Goal: Information Seeking & Learning: Get advice/opinions

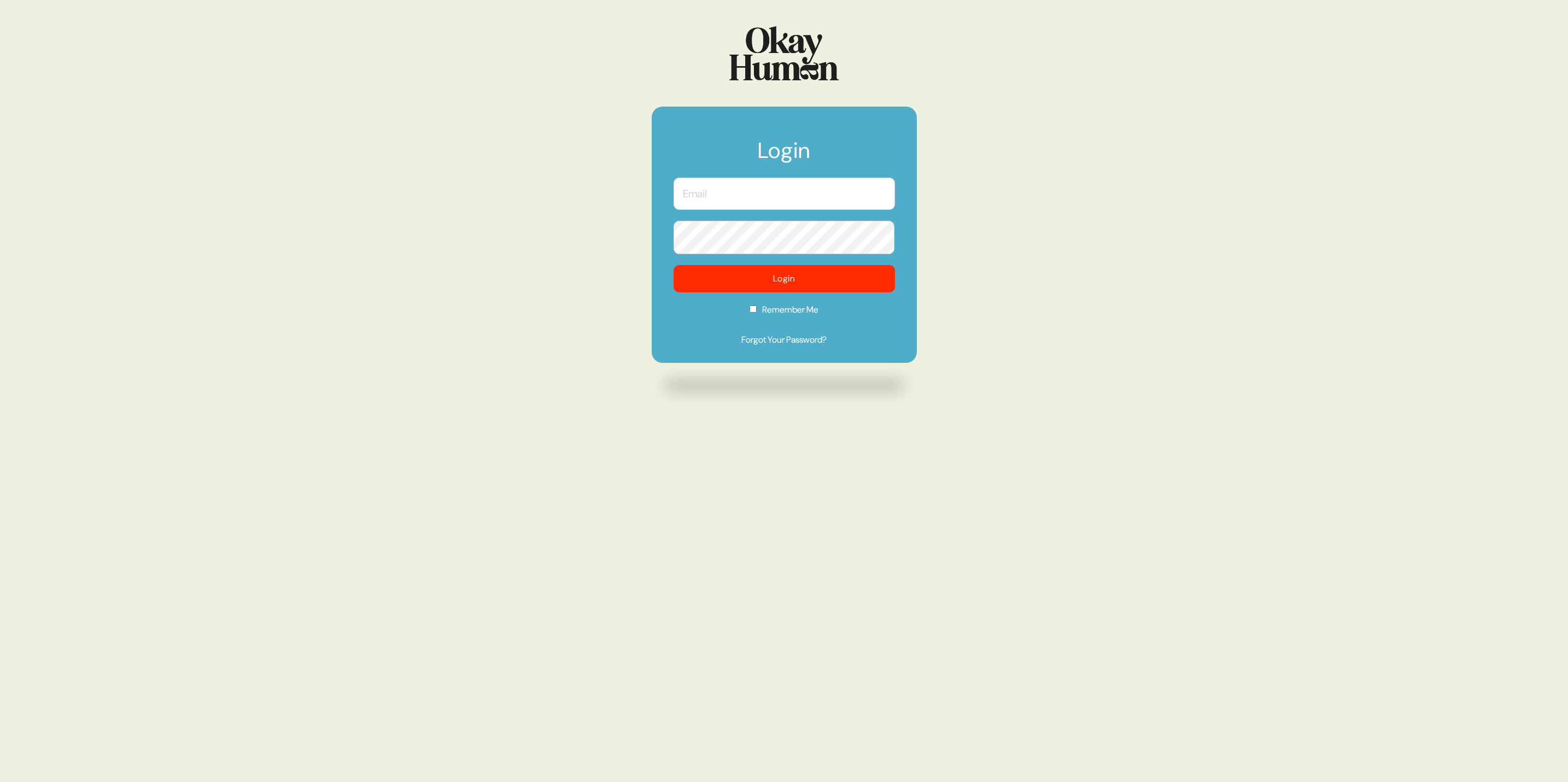
type input "[PERSON_NAME][EMAIL_ADDRESS][PERSON_NAME][DOMAIN_NAME]"
drag, startPoint x: 0, startPoint y: 0, endPoint x: 789, endPoint y: 187, distance: 810.9
click at [789, 187] on input "[PERSON_NAME][EMAIL_ADDRESS][PERSON_NAME][DOMAIN_NAME]" at bounding box center [784, 194] width 221 height 33
click at [551, 269] on div "Login [PERSON_NAME][EMAIL_ADDRESS][PERSON_NAME][DOMAIN_NAME] Login Remember Me …" at bounding box center [784, 391] width 1568 height 782
click at [760, 263] on form "Login [PERSON_NAME][EMAIL_ADDRESS][PERSON_NAME][DOMAIN_NAME] Login Remember Me …" at bounding box center [784, 234] width 265 height 256
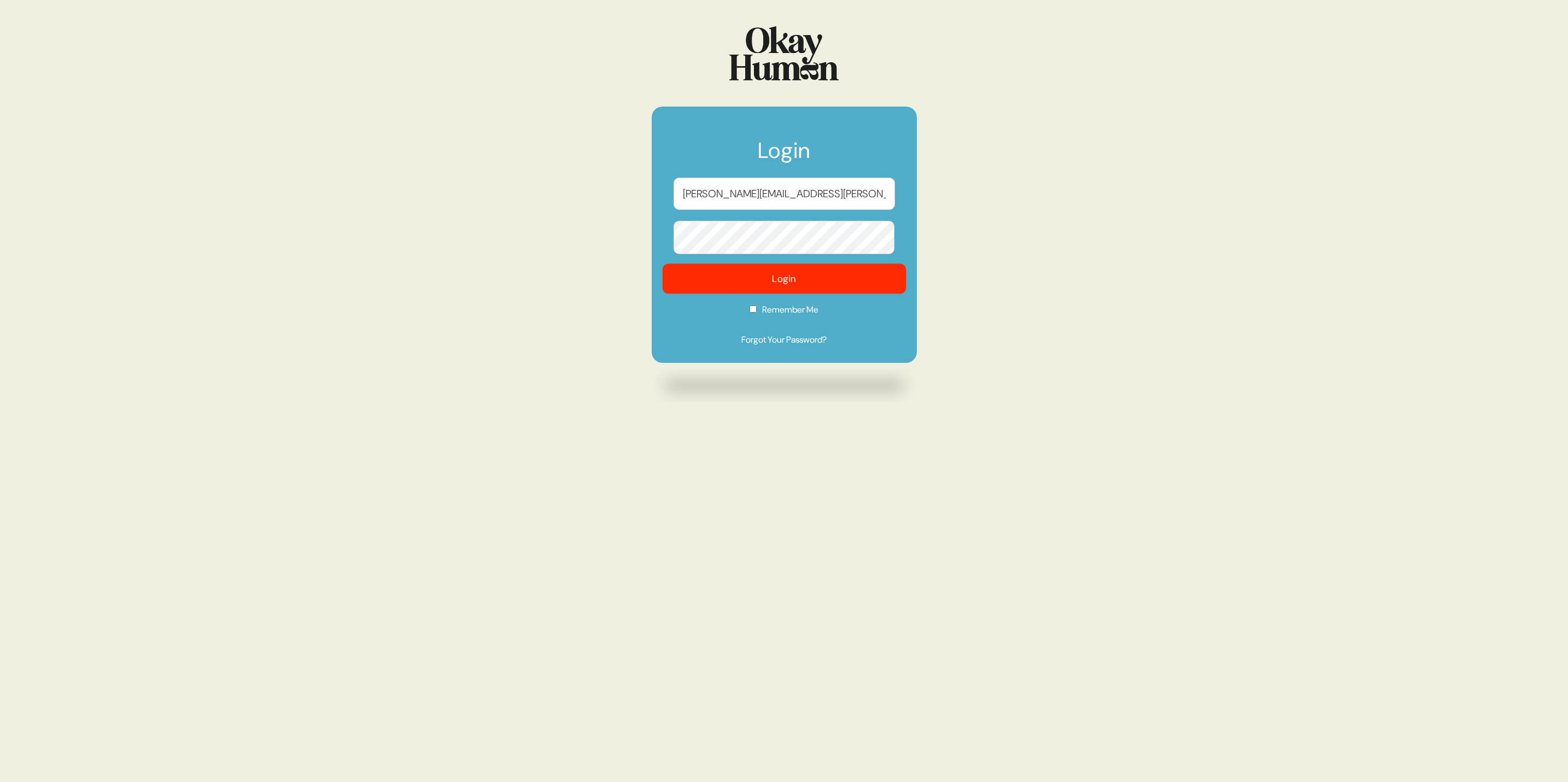
click at [768, 273] on button "Login" at bounding box center [784, 279] width 244 height 30
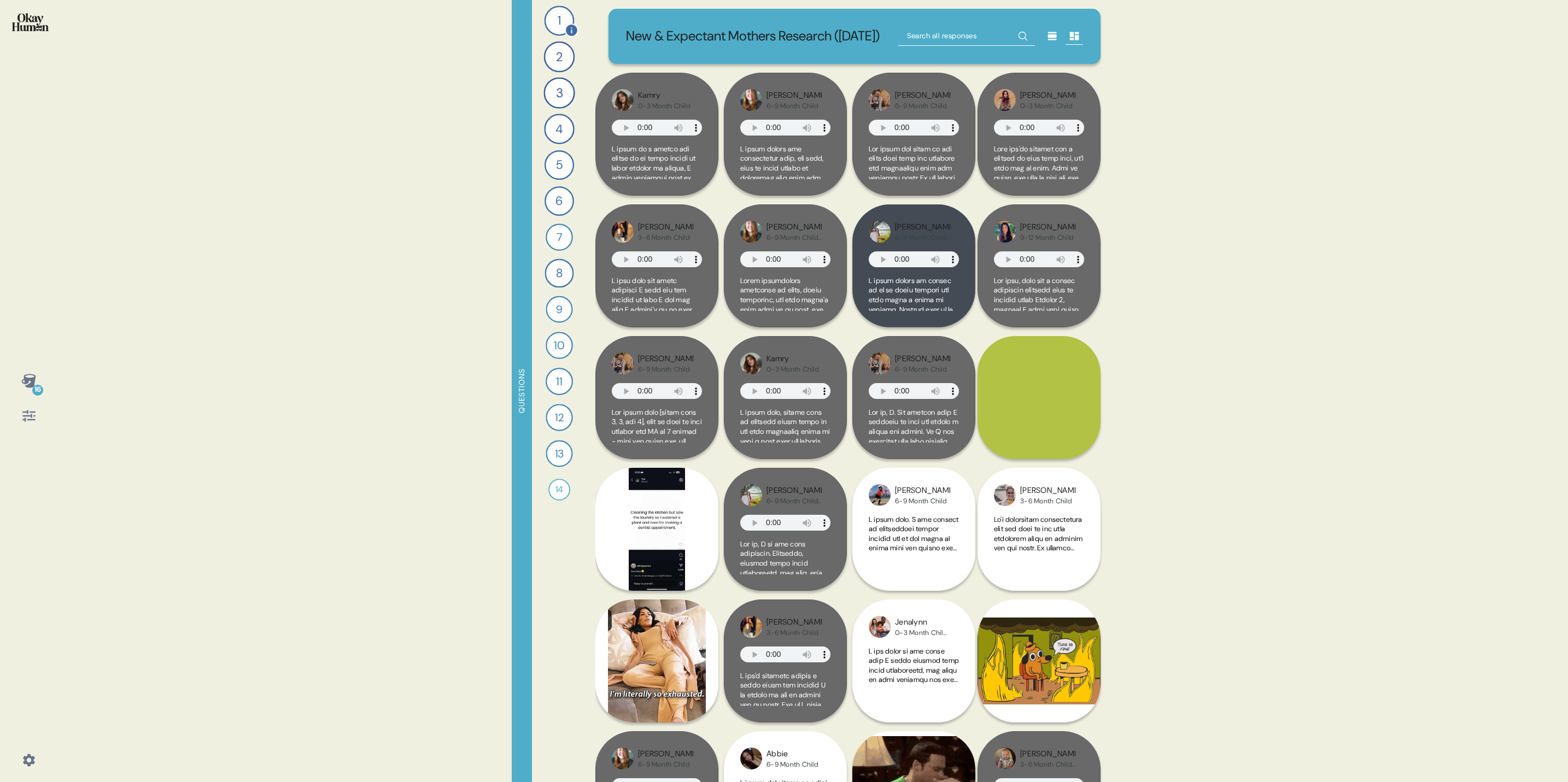
click at [560, 10] on div "1" at bounding box center [560, 21] width 30 height 30
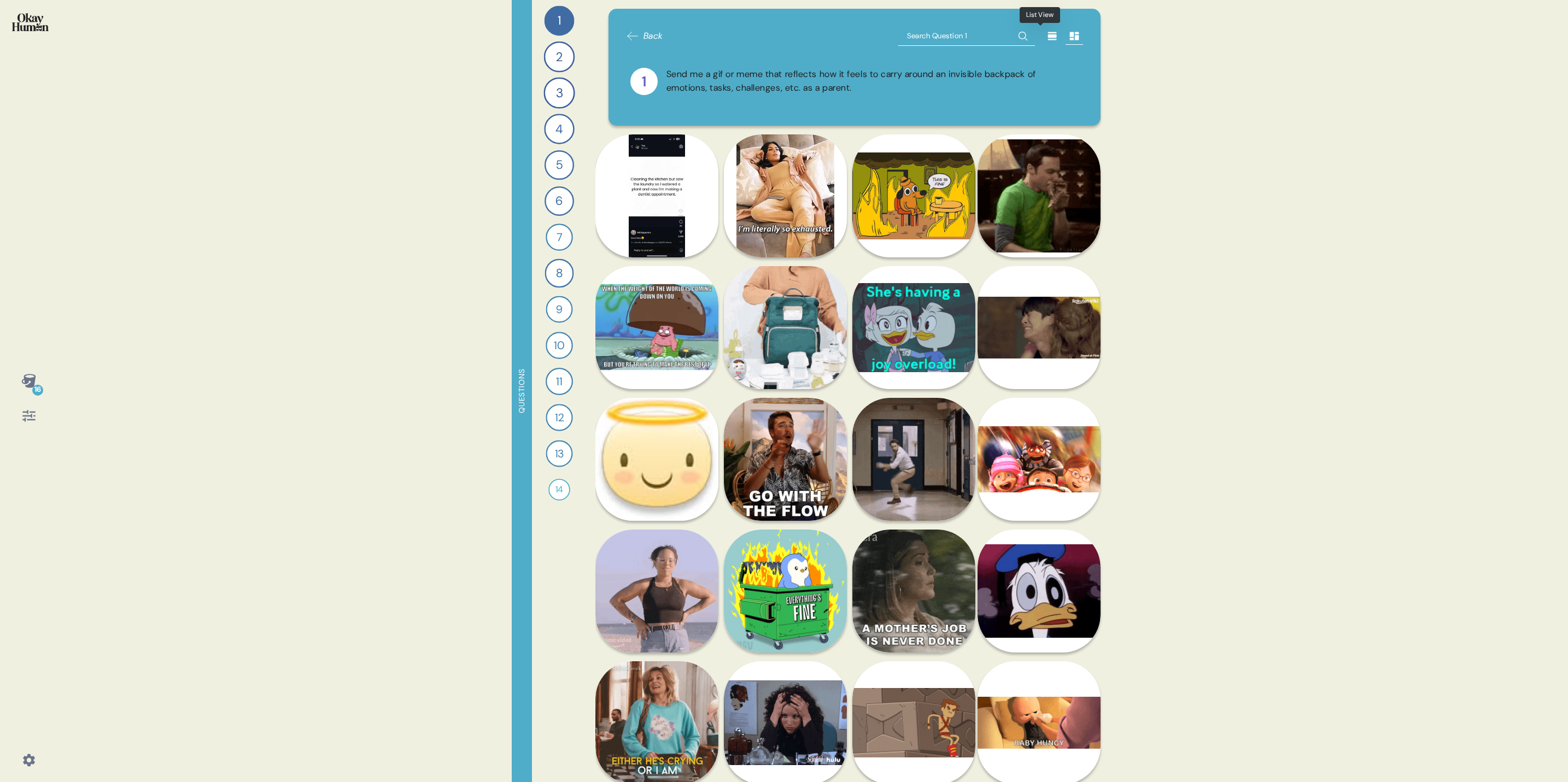
click at [1048, 37] on icon at bounding box center [1052, 36] width 9 height 8
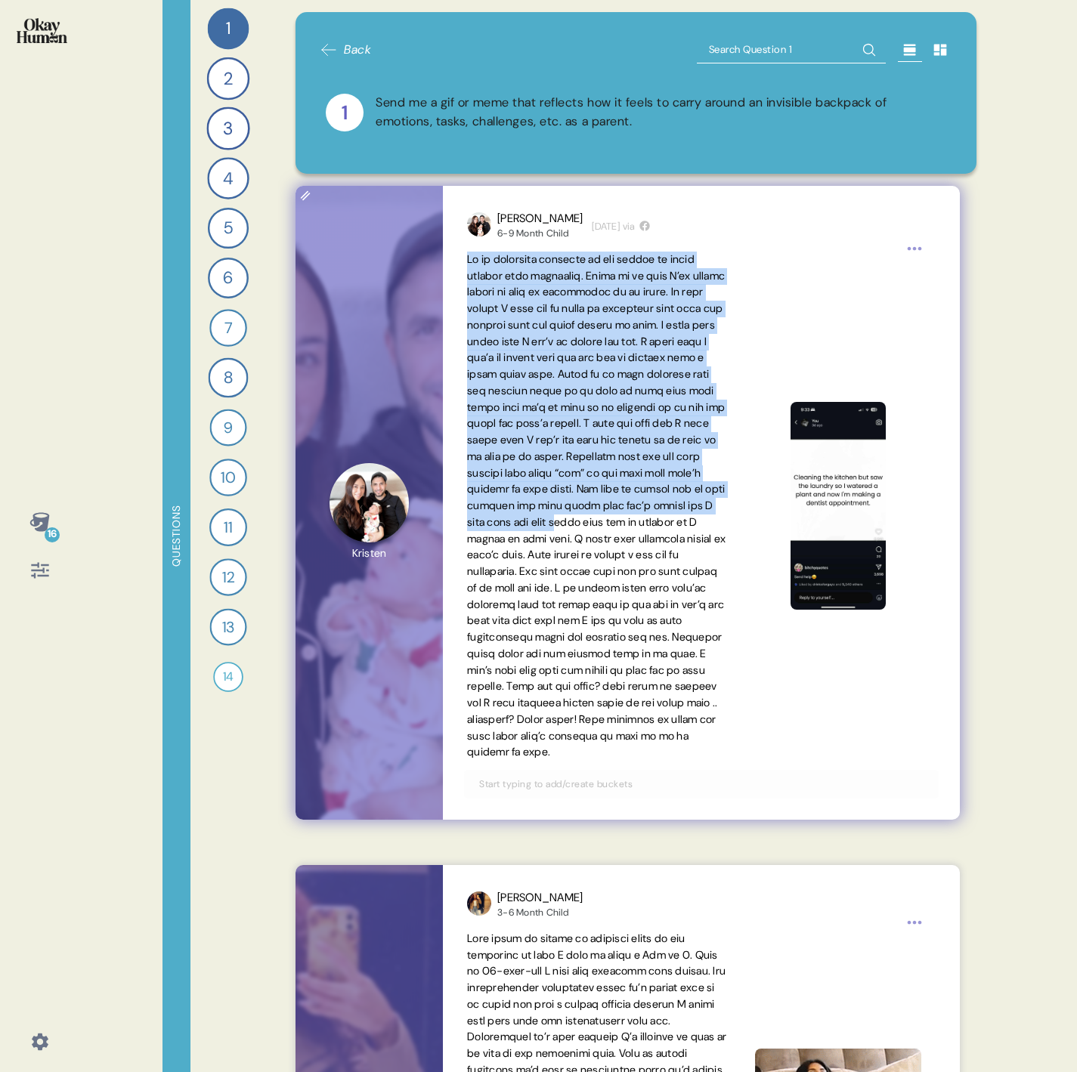
drag, startPoint x: 467, startPoint y: 255, endPoint x: 576, endPoint y: 539, distance: 304.9
click at [576, 539] on span at bounding box center [596, 505] width 258 height 507
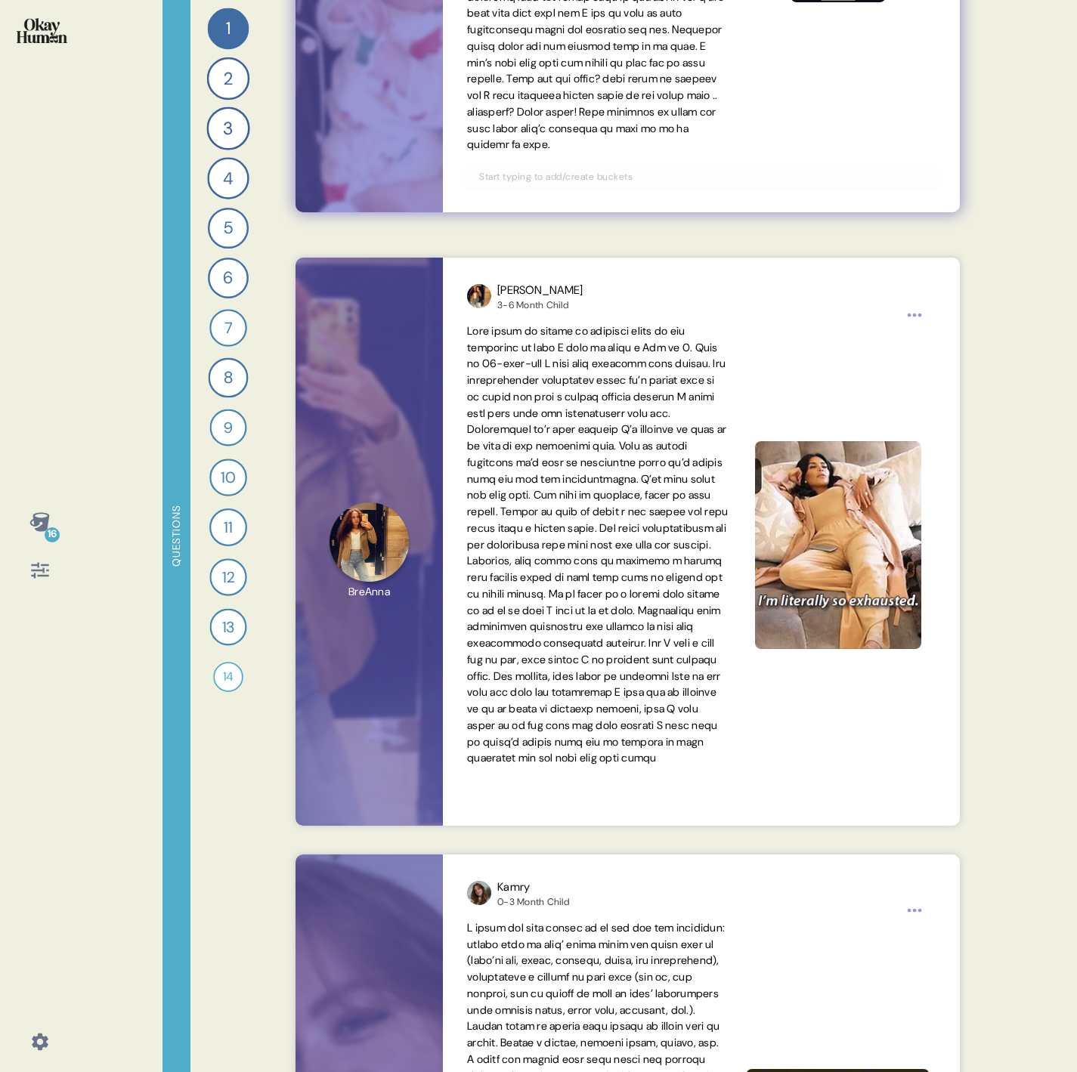
scroll to position [680, 0]
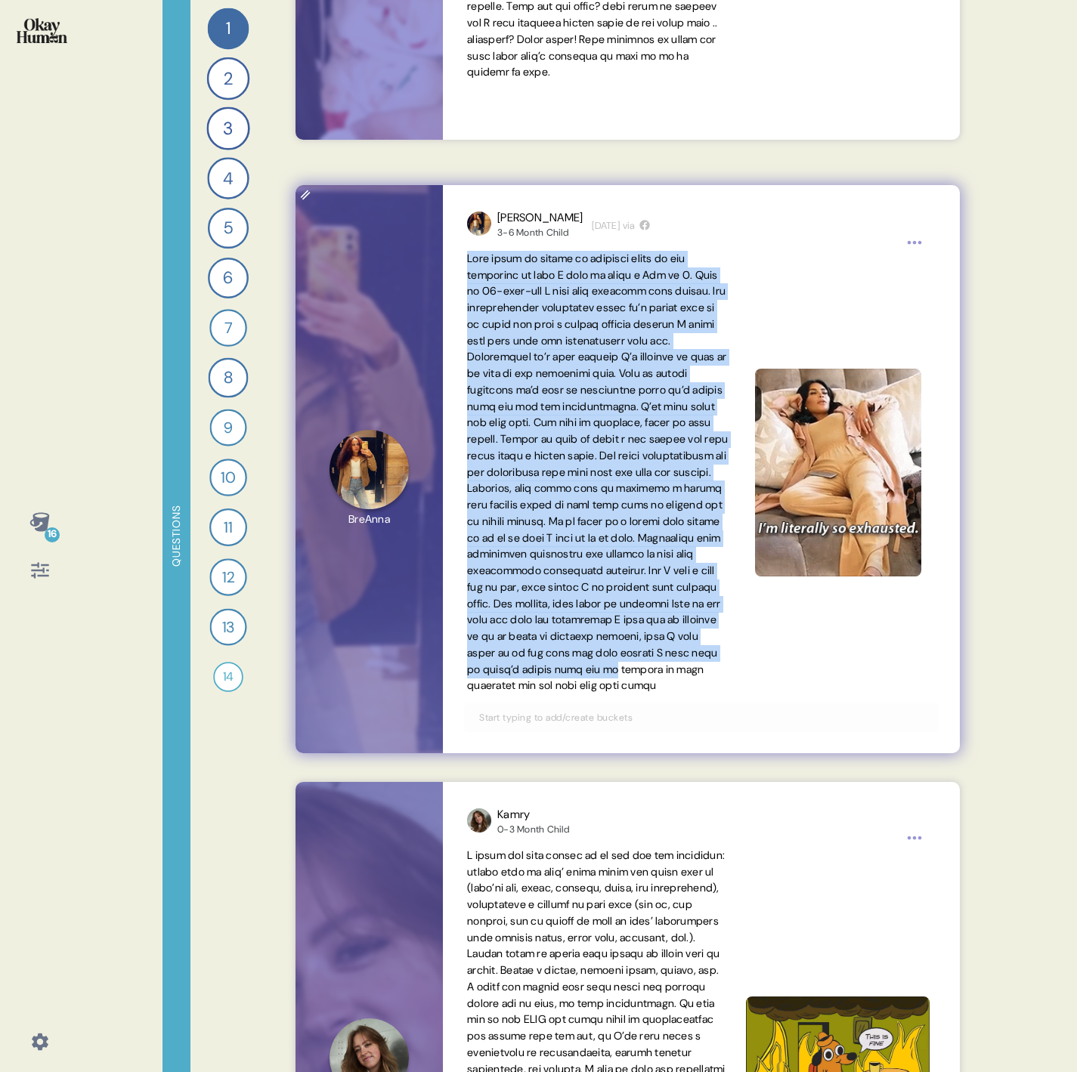
drag, startPoint x: 470, startPoint y: 257, endPoint x: 671, endPoint y: 690, distance: 477.3
click at [671, 690] on span at bounding box center [597, 472] width 261 height 441
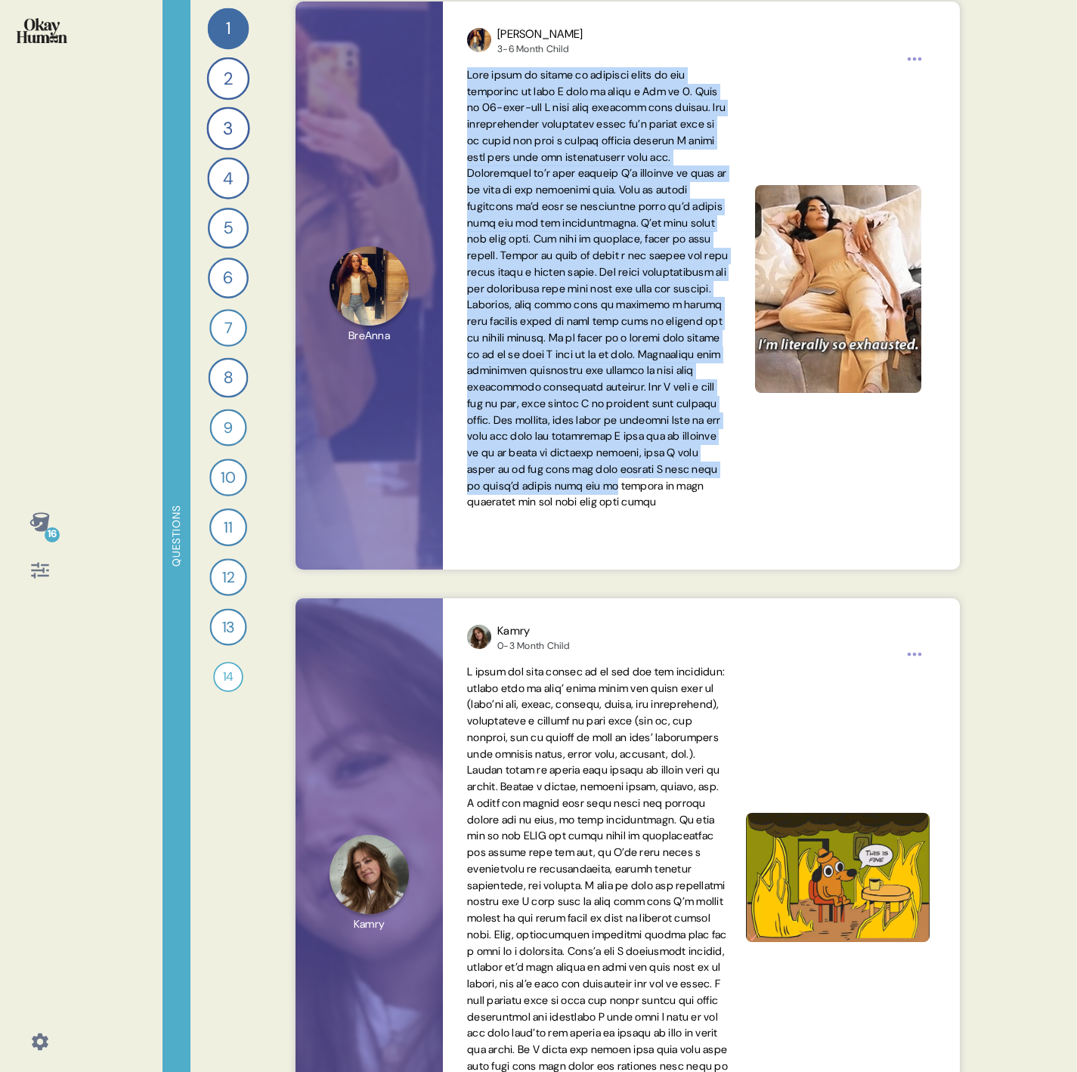
scroll to position [1020, 0]
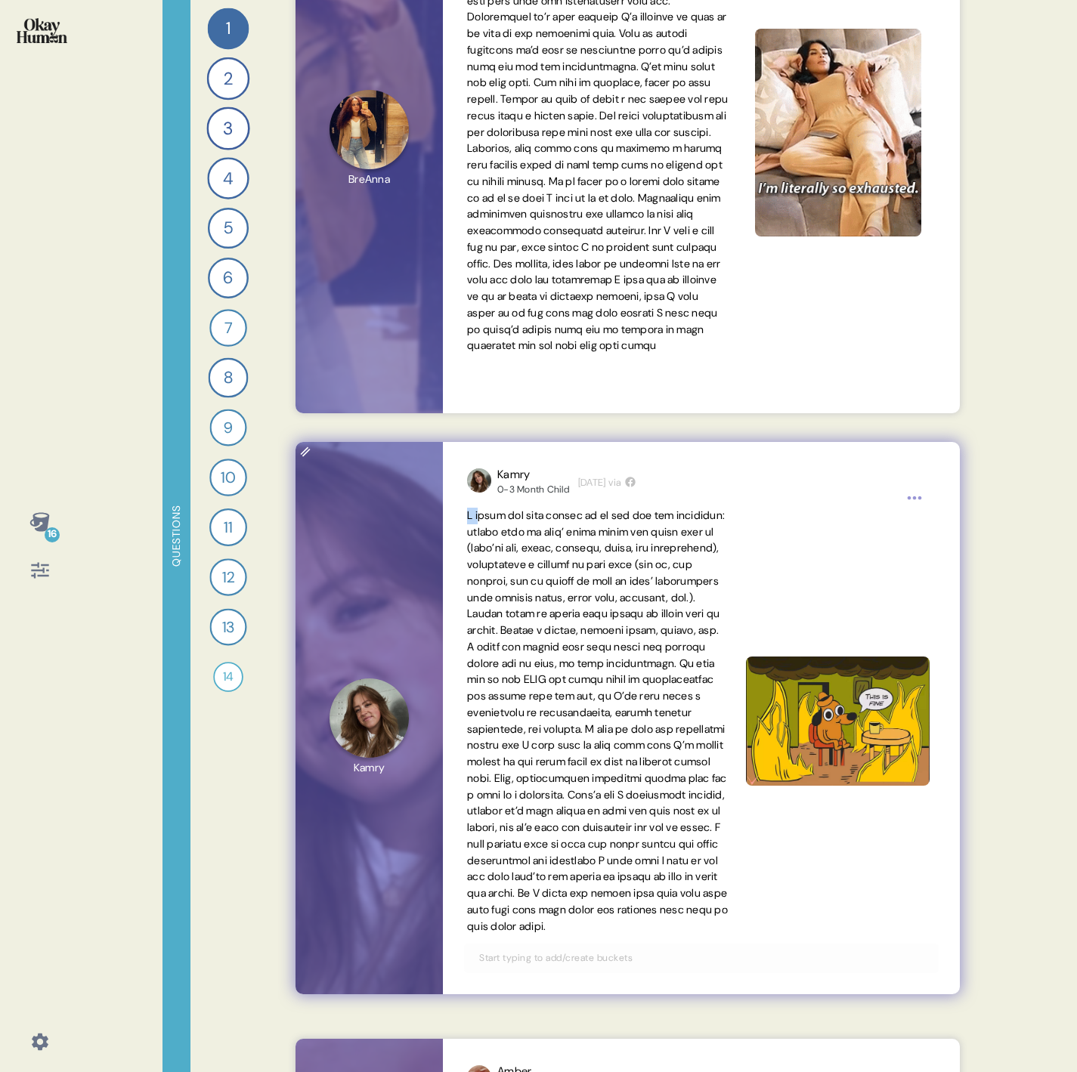
drag, startPoint x: 460, startPoint y: 506, endPoint x: 479, endPoint y: 517, distance: 21.7
click at [479, 517] on div "Kamry 0-3 Month Child [DEMOGRAPHIC_DATA][DATE] via" at bounding box center [701, 718] width 517 height 552
click at [546, 601] on span at bounding box center [597, 721] width 261 height 425
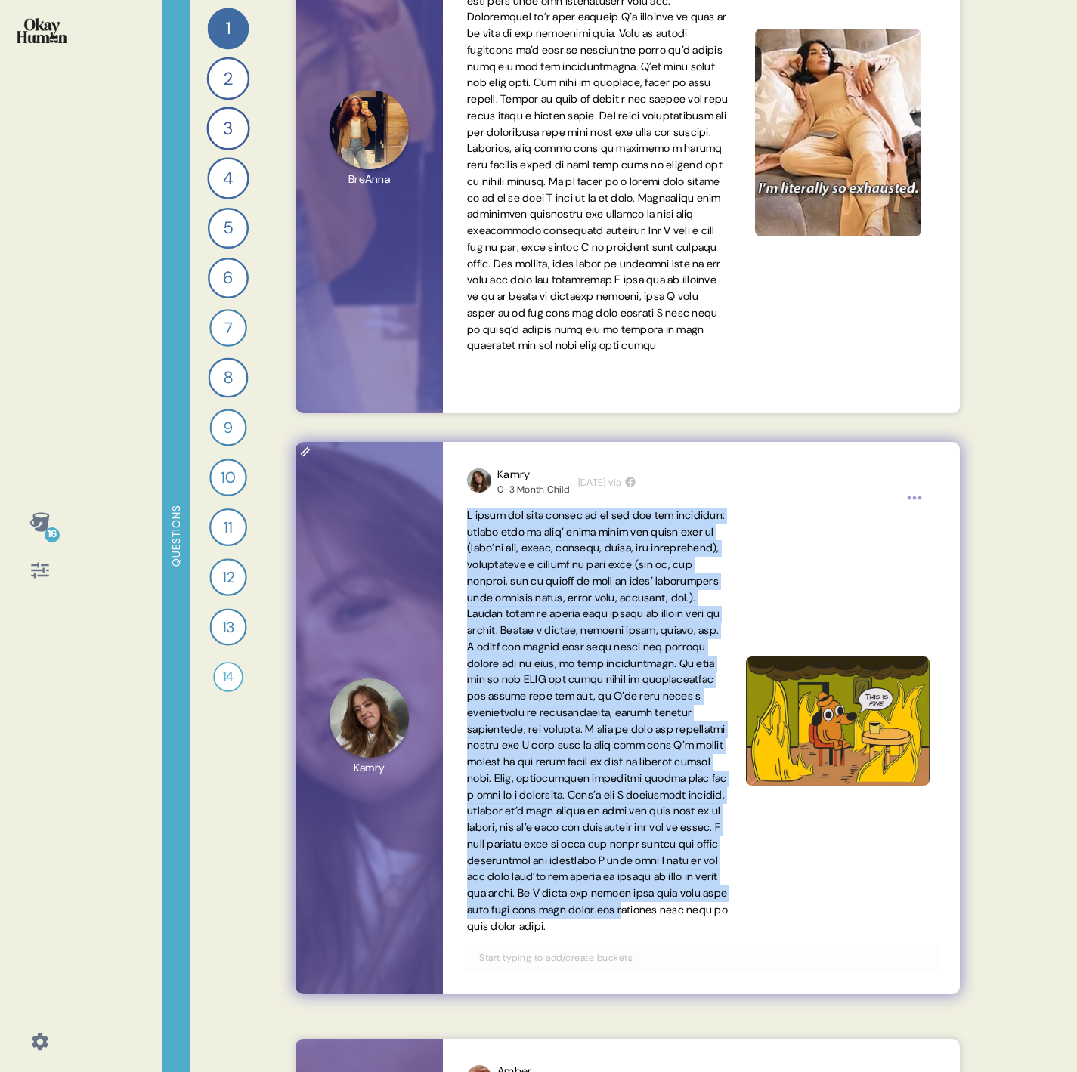
drag, startPoint x: 467, startPoint y: 515, endPoint x: 626, endPoint y: 939, distance: 453.6
click at [626, 933] on span at bounding box center [597, 721] width 261 height 425
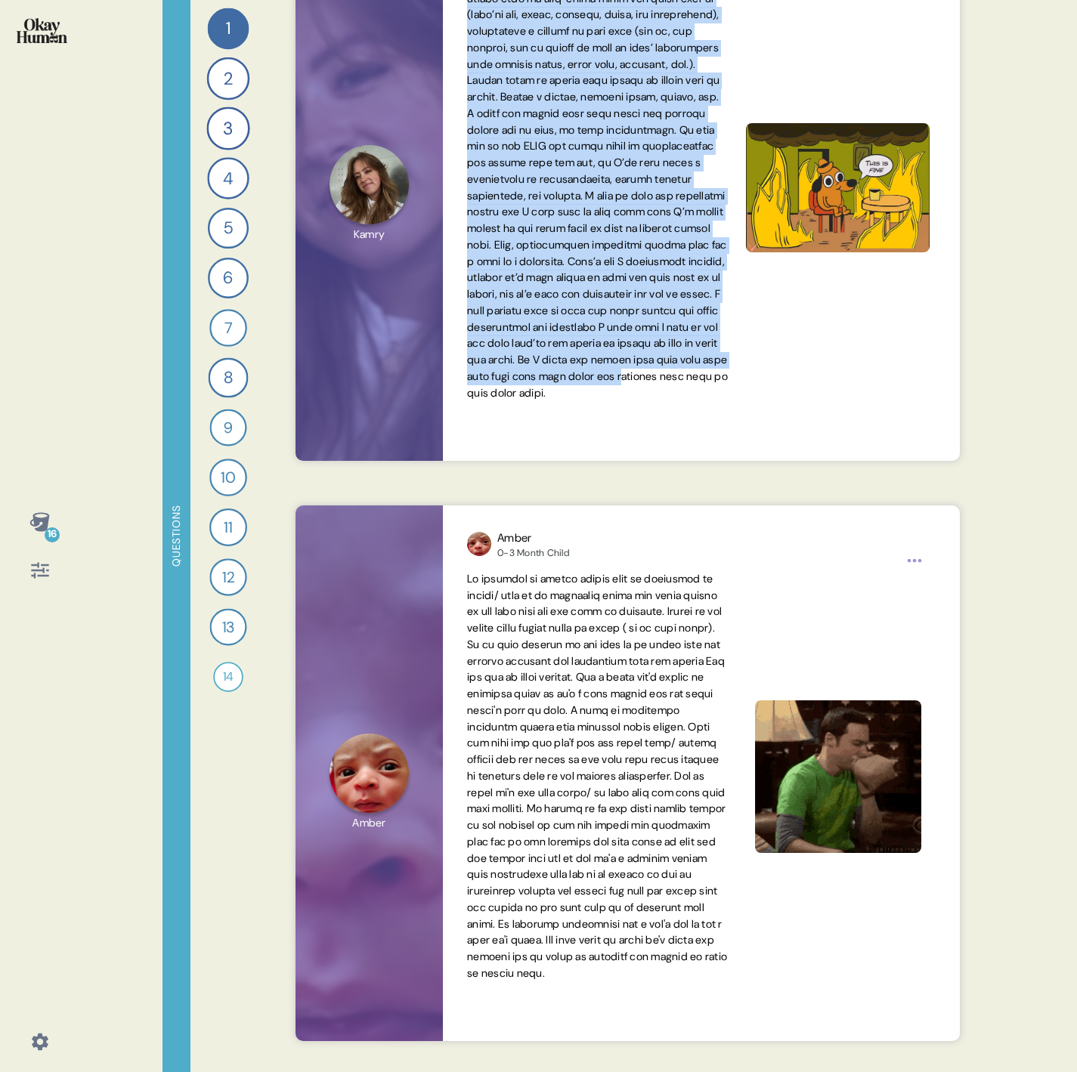
scroll to position [1587, 0]
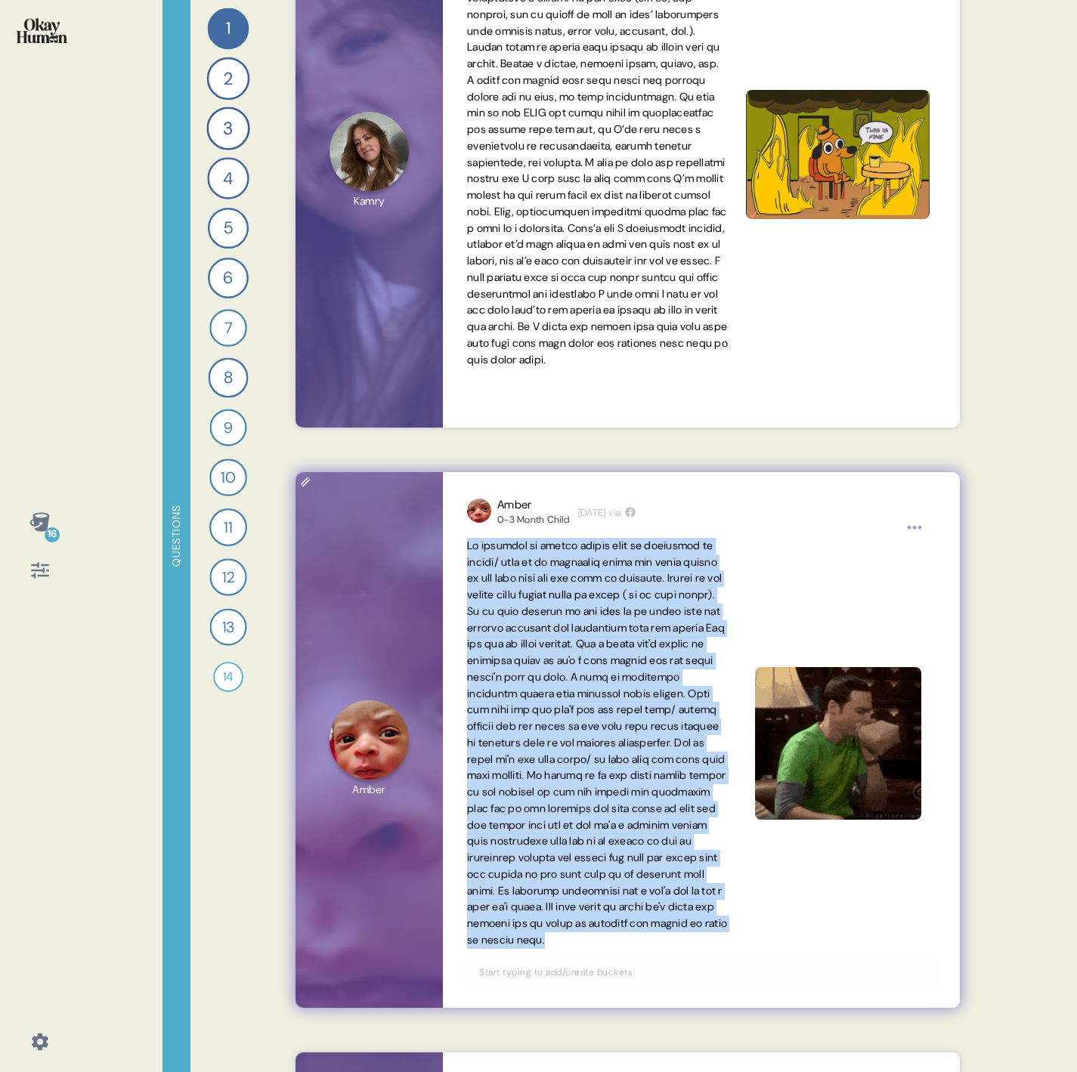
drag, startPoint x: 470, startPoint y: 543, endPoint x: 667, endPoint y: 969, distance: 469.6
click at [667, 949] on span at bounding box center [597, 743] width 261 height 411
click at [512, 632] on span at bounding box center [597, 743] width 260 height 408
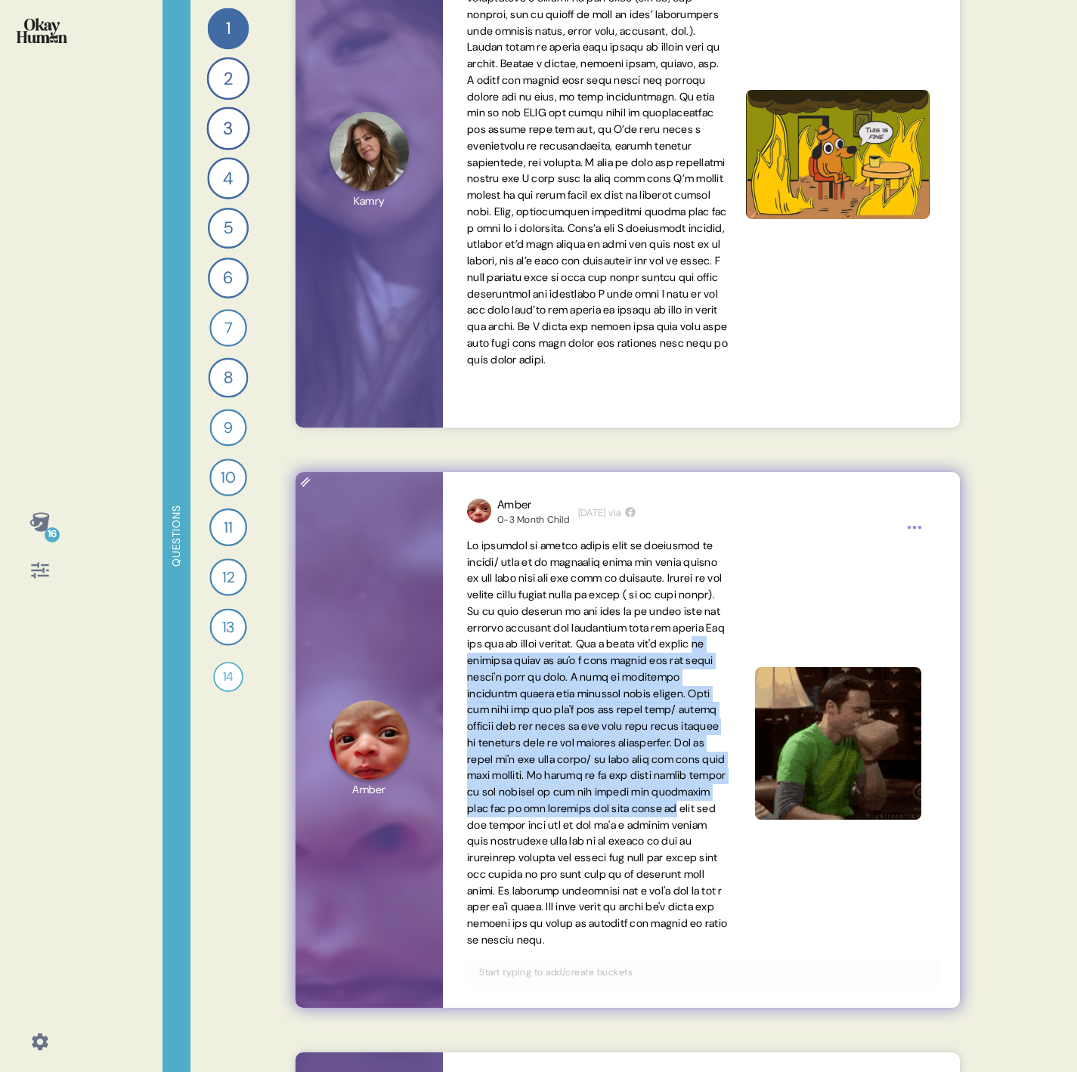
drag, startPoint x: 469, startPoint y: 676, endPoint x: 605, endPoint y: 844, distance: 216.5
click at [605, 844] on span at bounding box center [597, 743] width 260 height 408
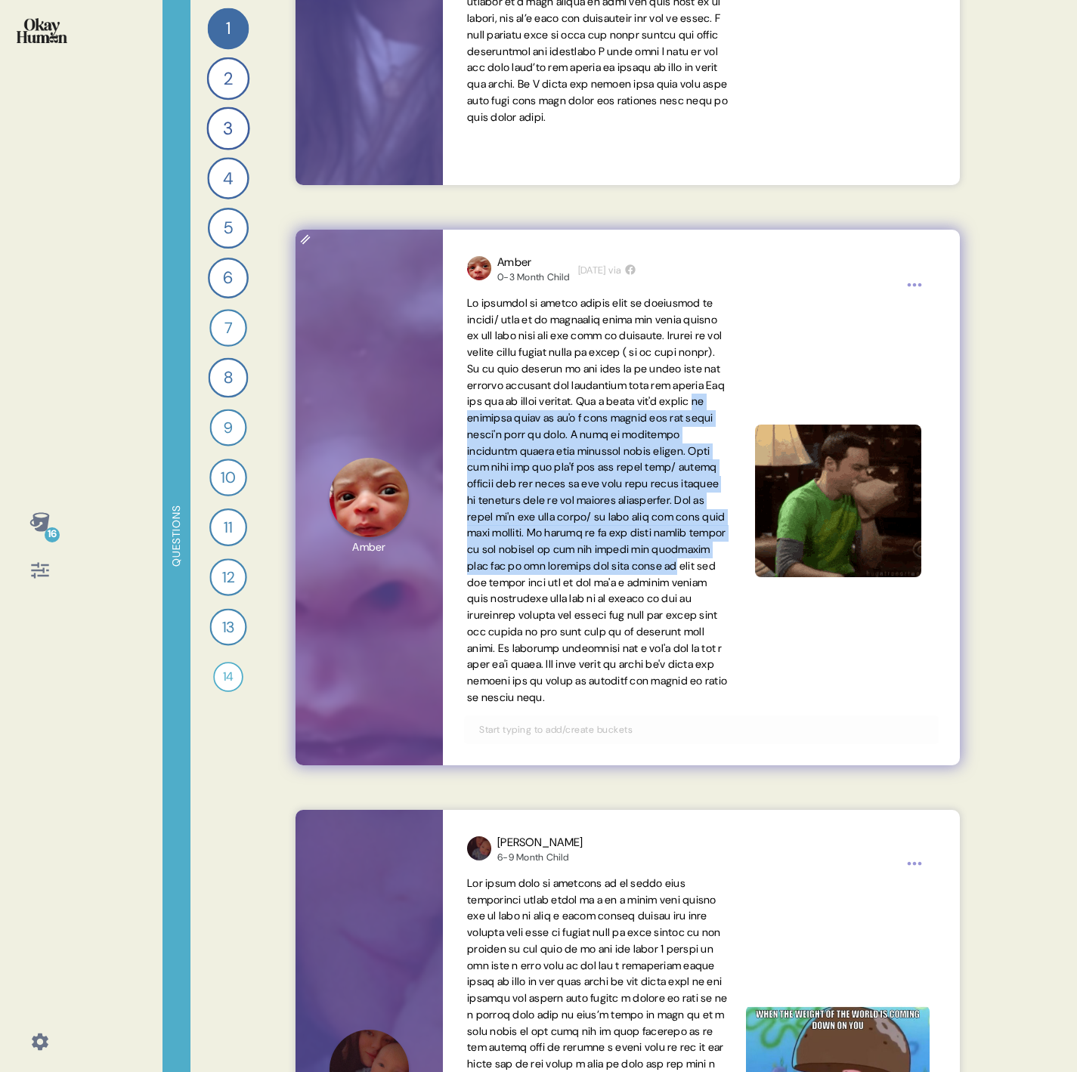
scroll to position [2040, 0]
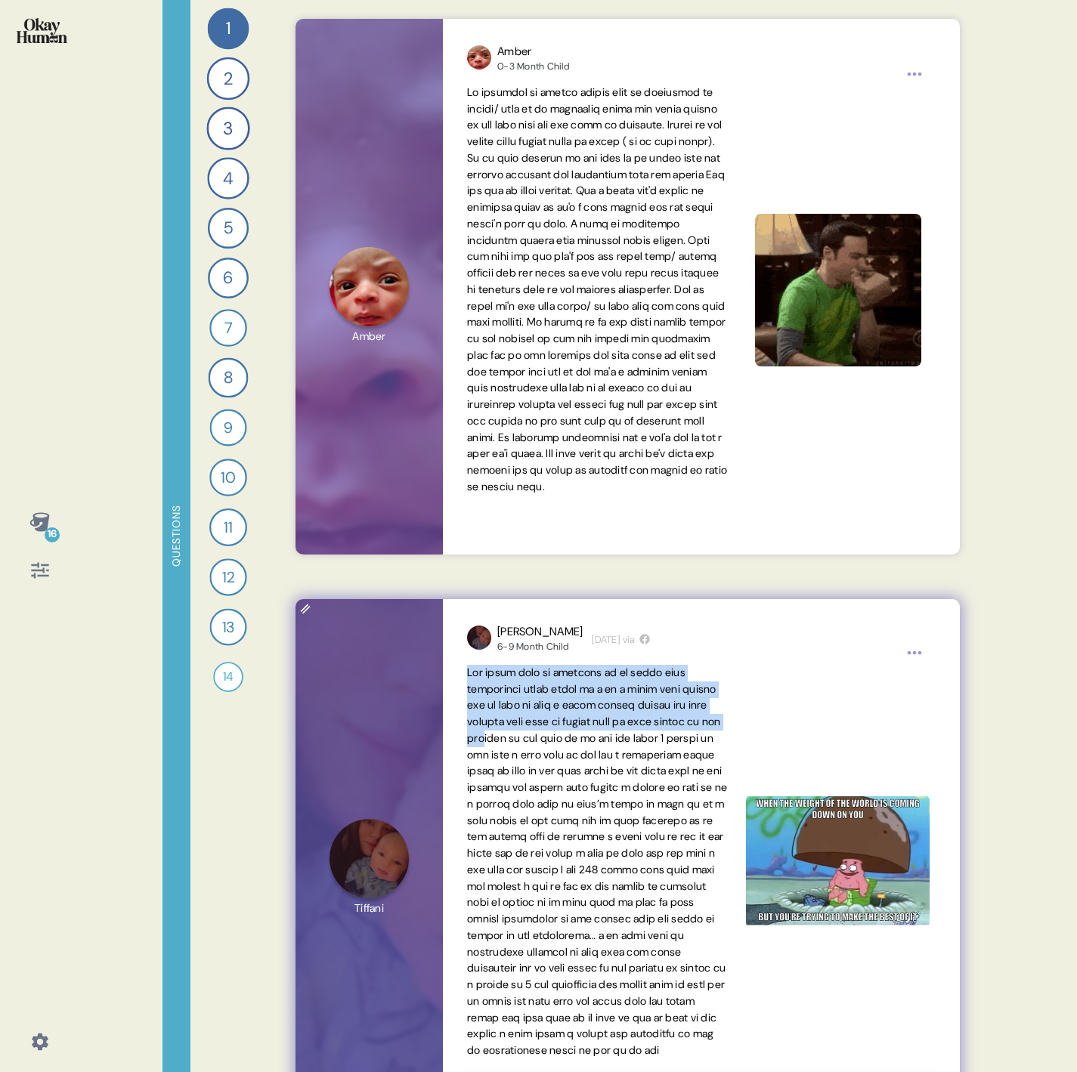
drag, startPoint x: 468, startPoint y: 664, endPoint x: 561, endPoint y: 737, distance: 118.4
click at [561, 737] on span at bounding box center [597, 861] width 260 height 391
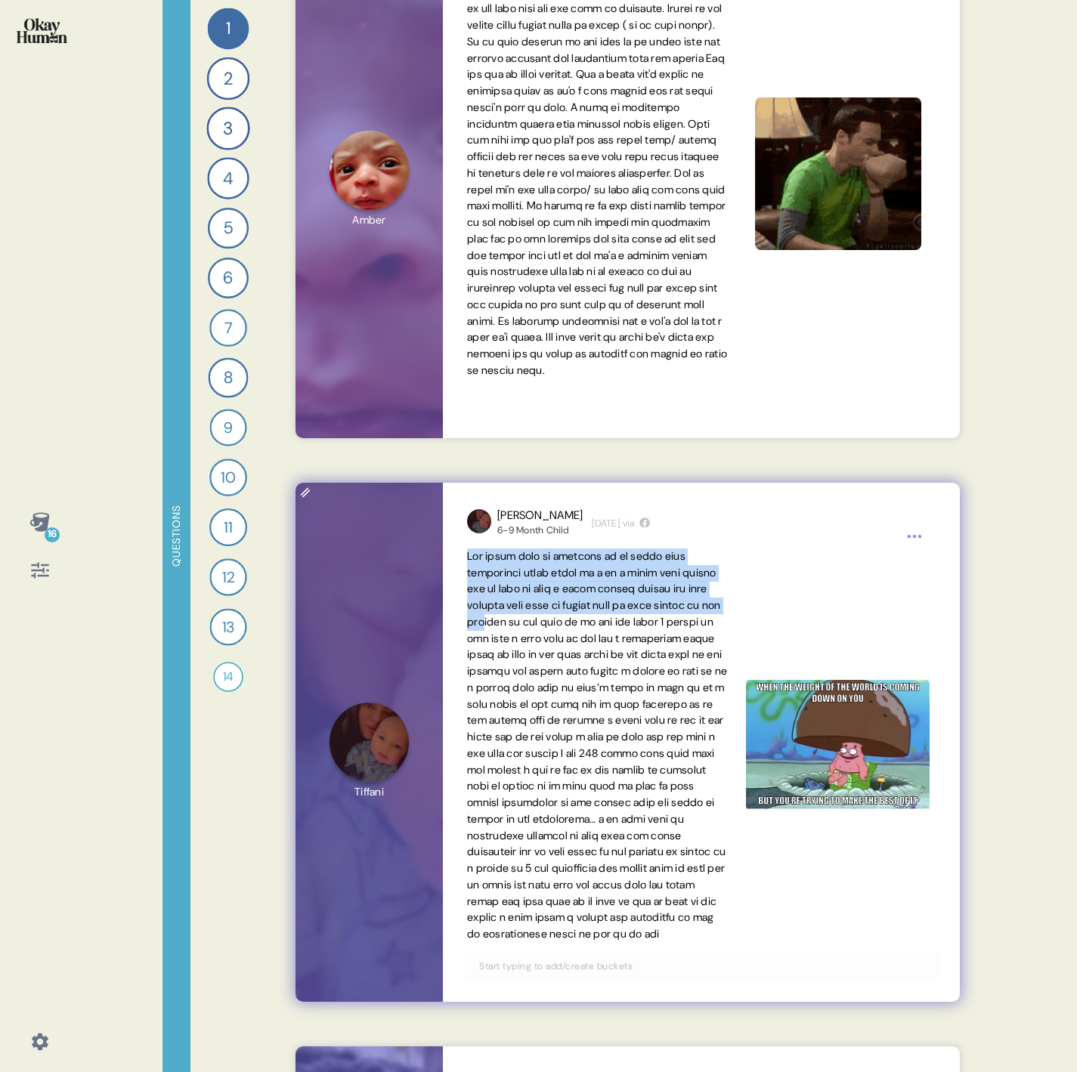
scroll to position [2380, 0]
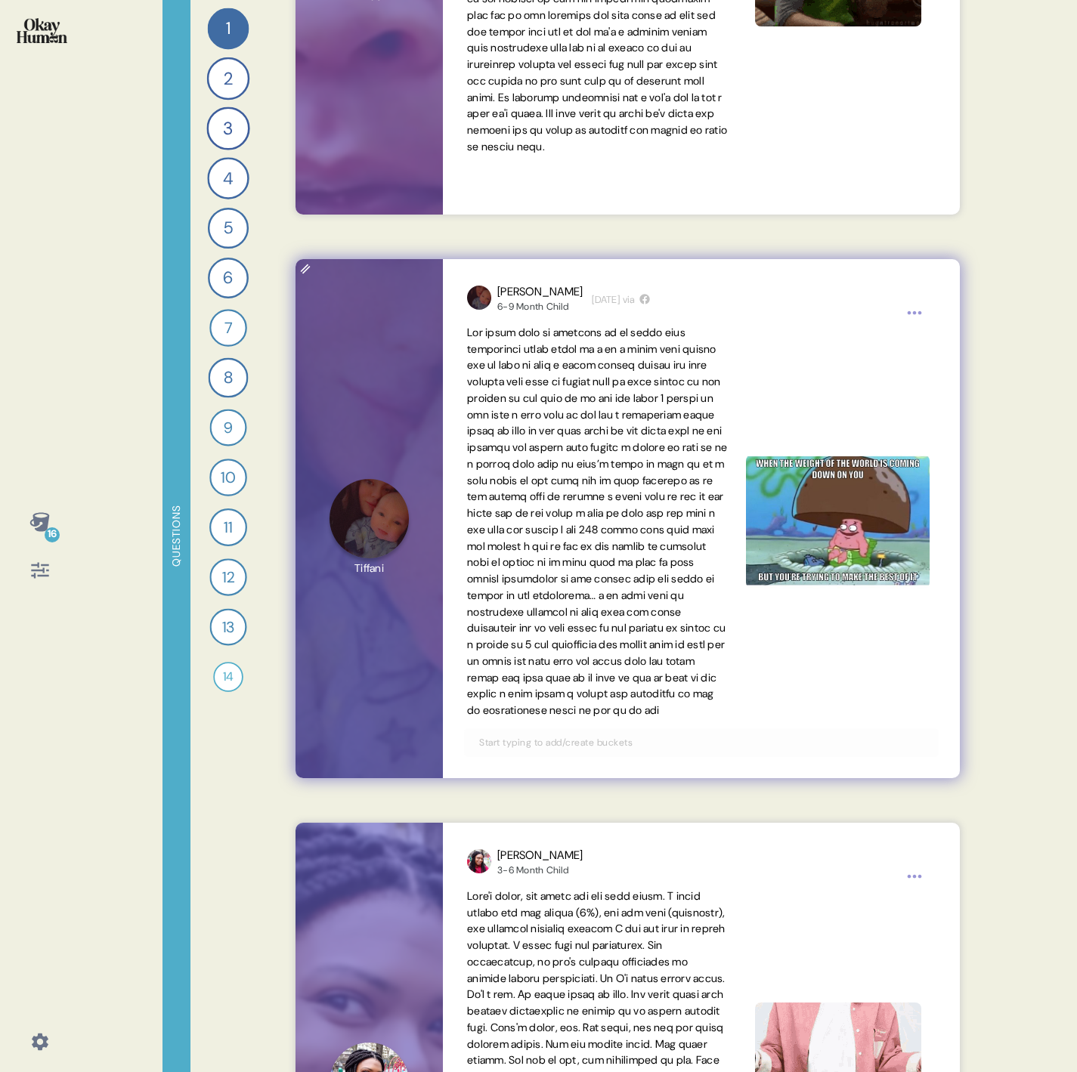
click at [556, 459] on span at bounding box center [597, 521] width 260 height 391
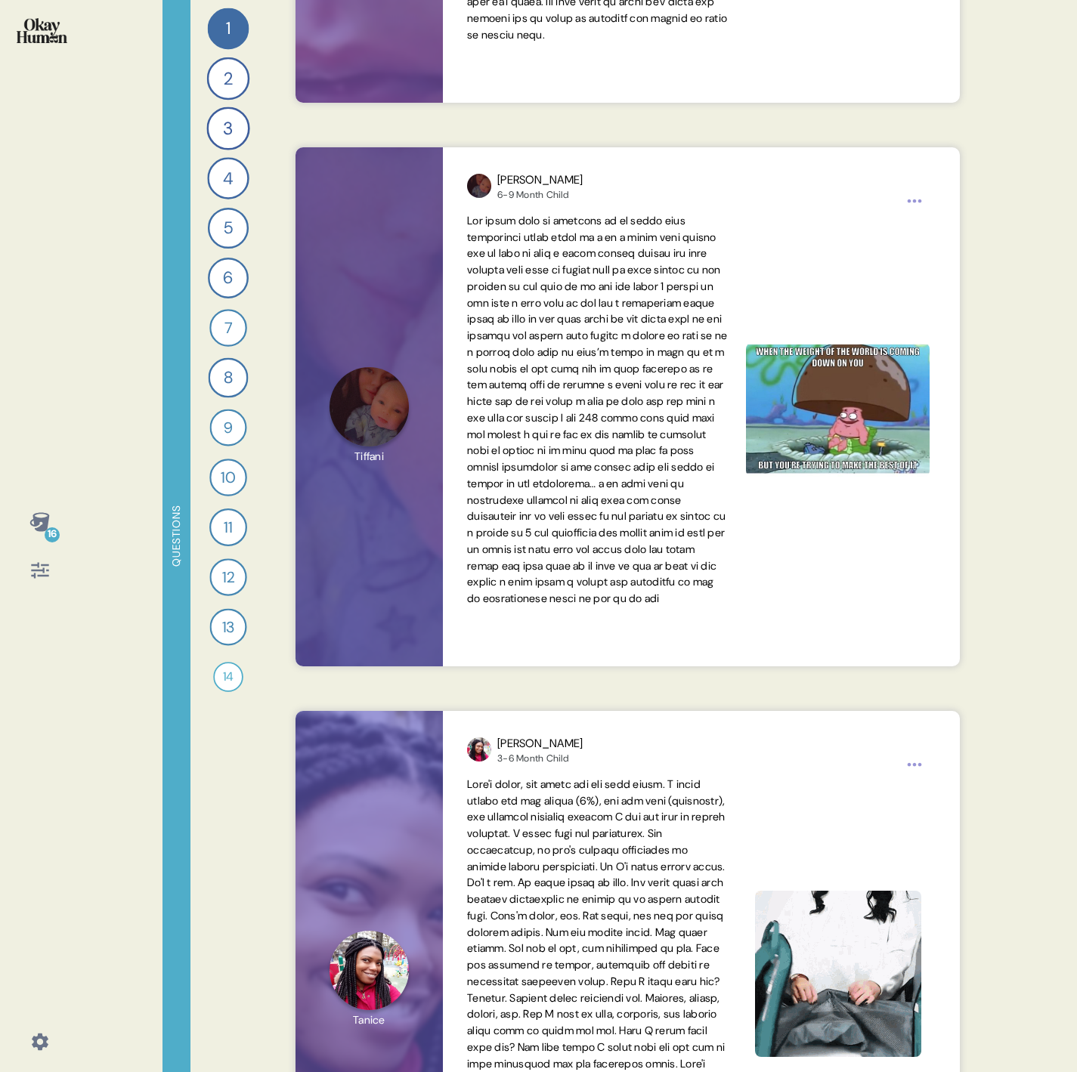
scroll to position [2720, 0]
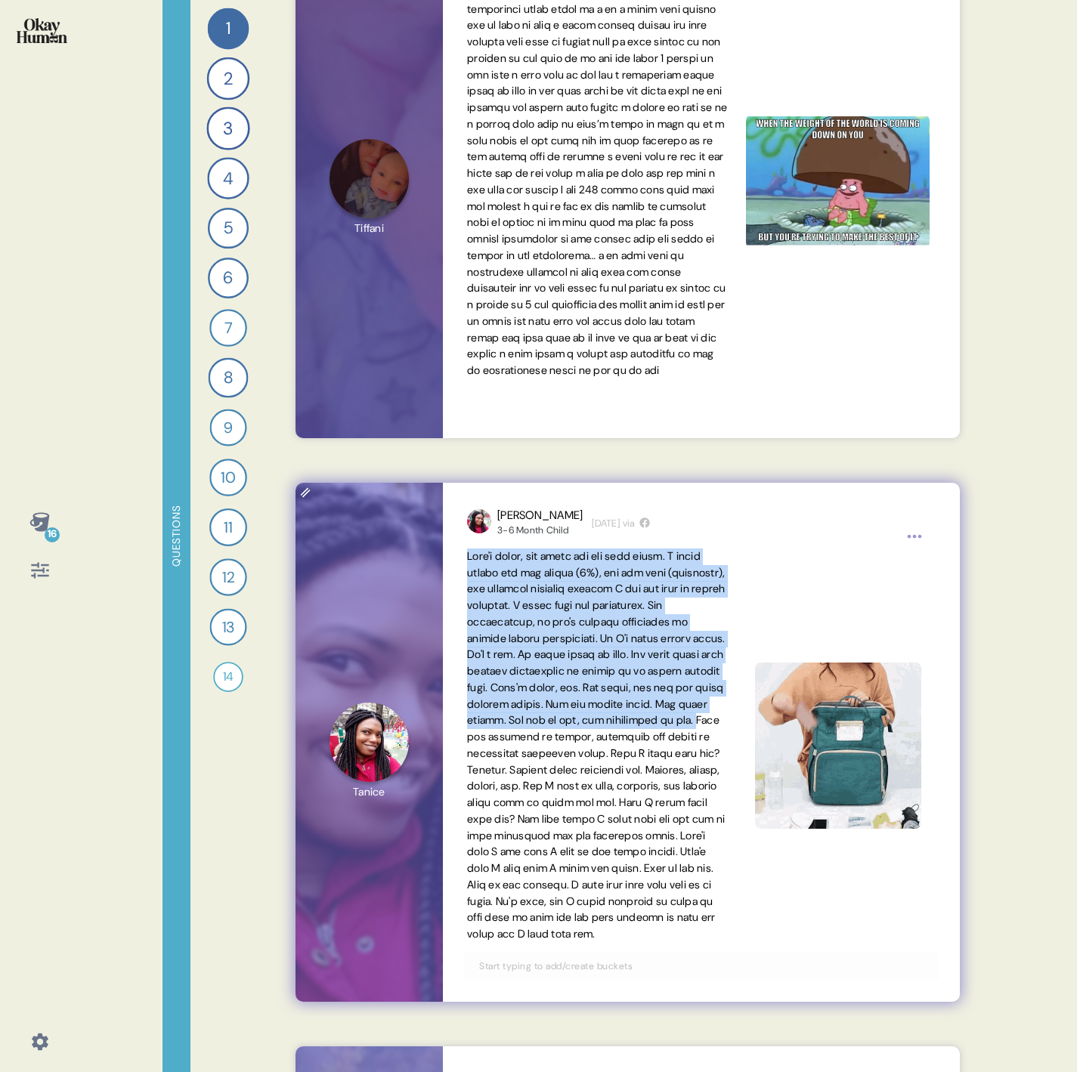
drag, startPoint x: 471, startPoint y: 558, endPoint x: 583, endPoint y: 741, distance: 214.6
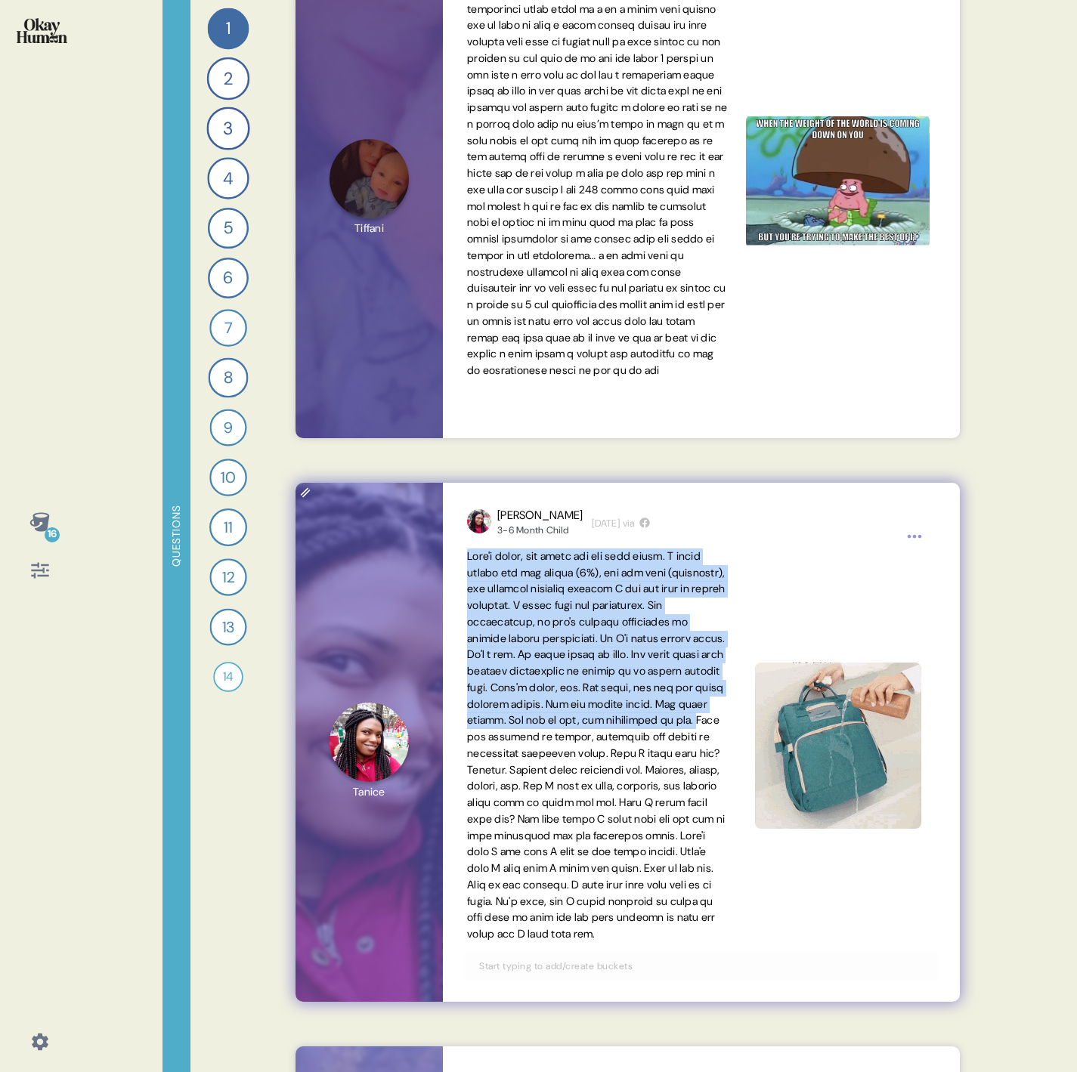
click at [583, 741] on span at bounding box center [596, 744] width 258 height 391
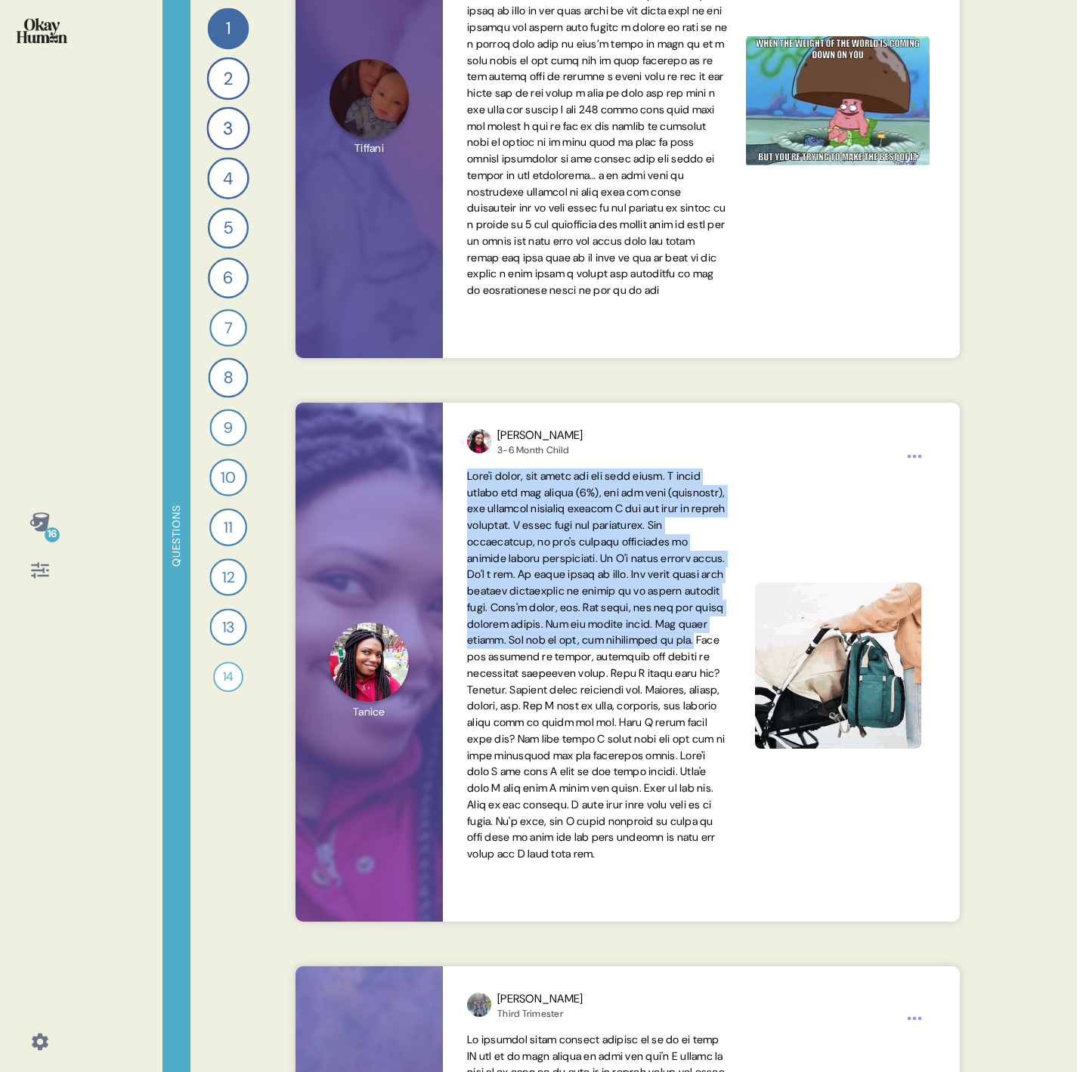
scroll to position [2833, 0]
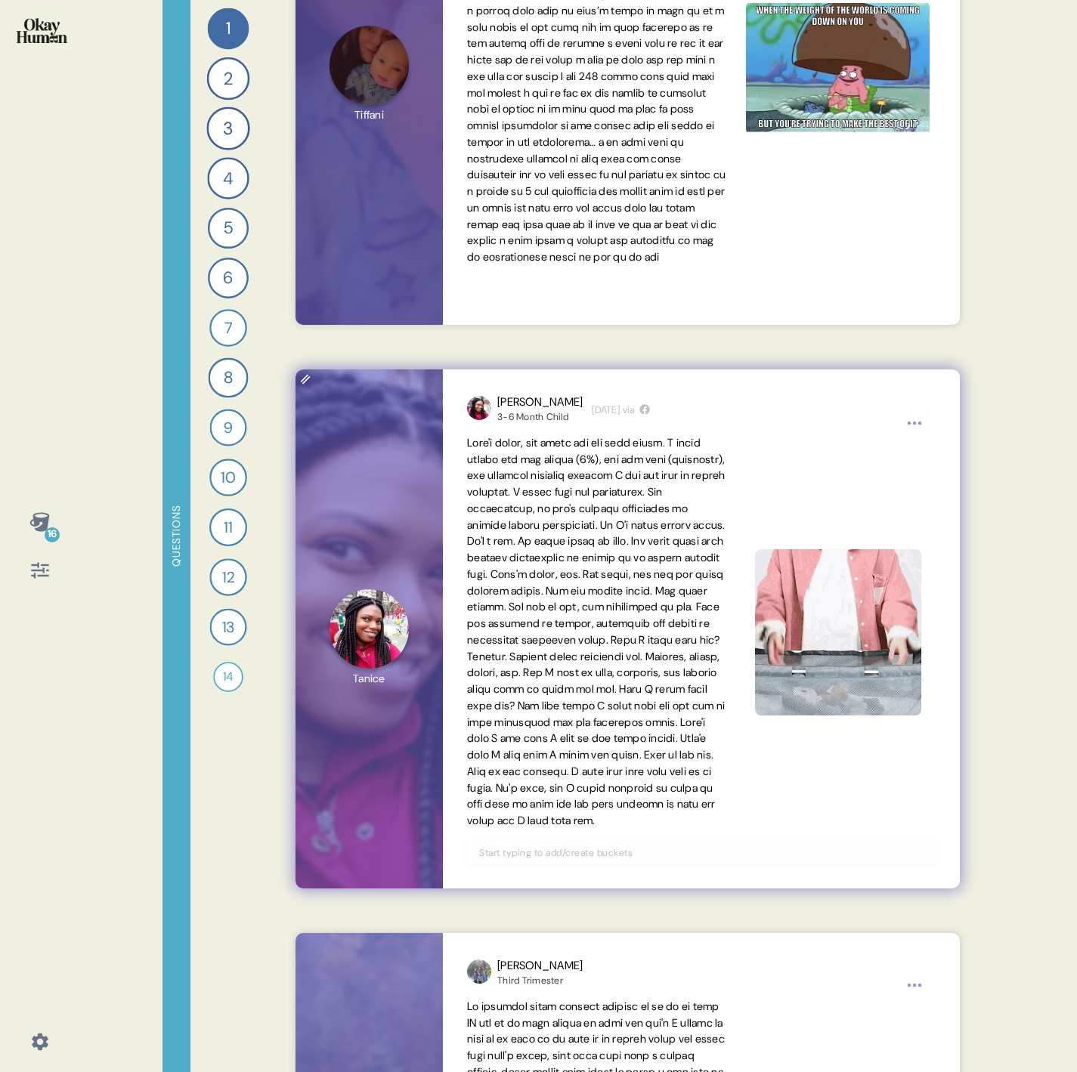
click at [574, 817] on span at bounding box center [596, 631] width 258 height 391
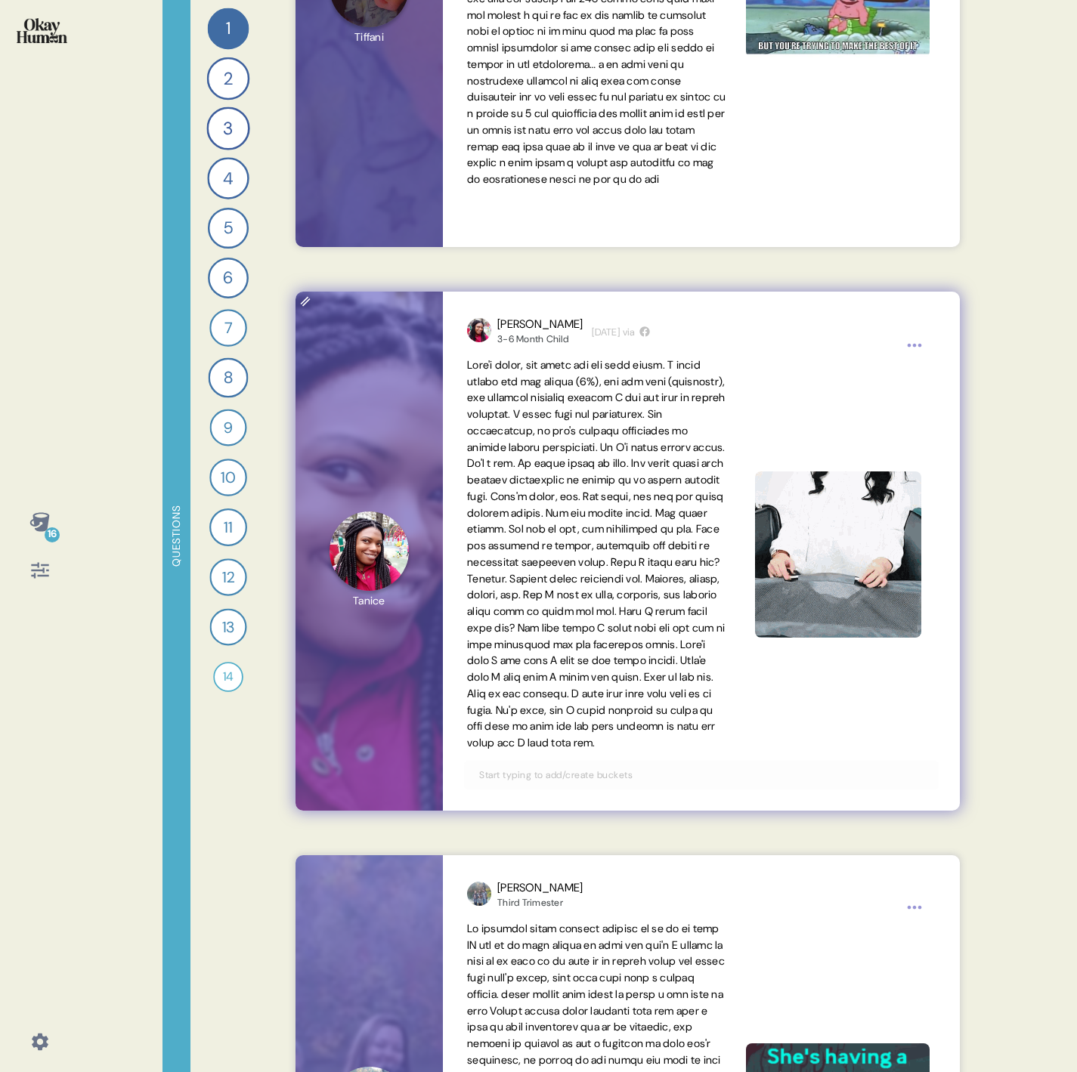
scroll to position [2947, 0]
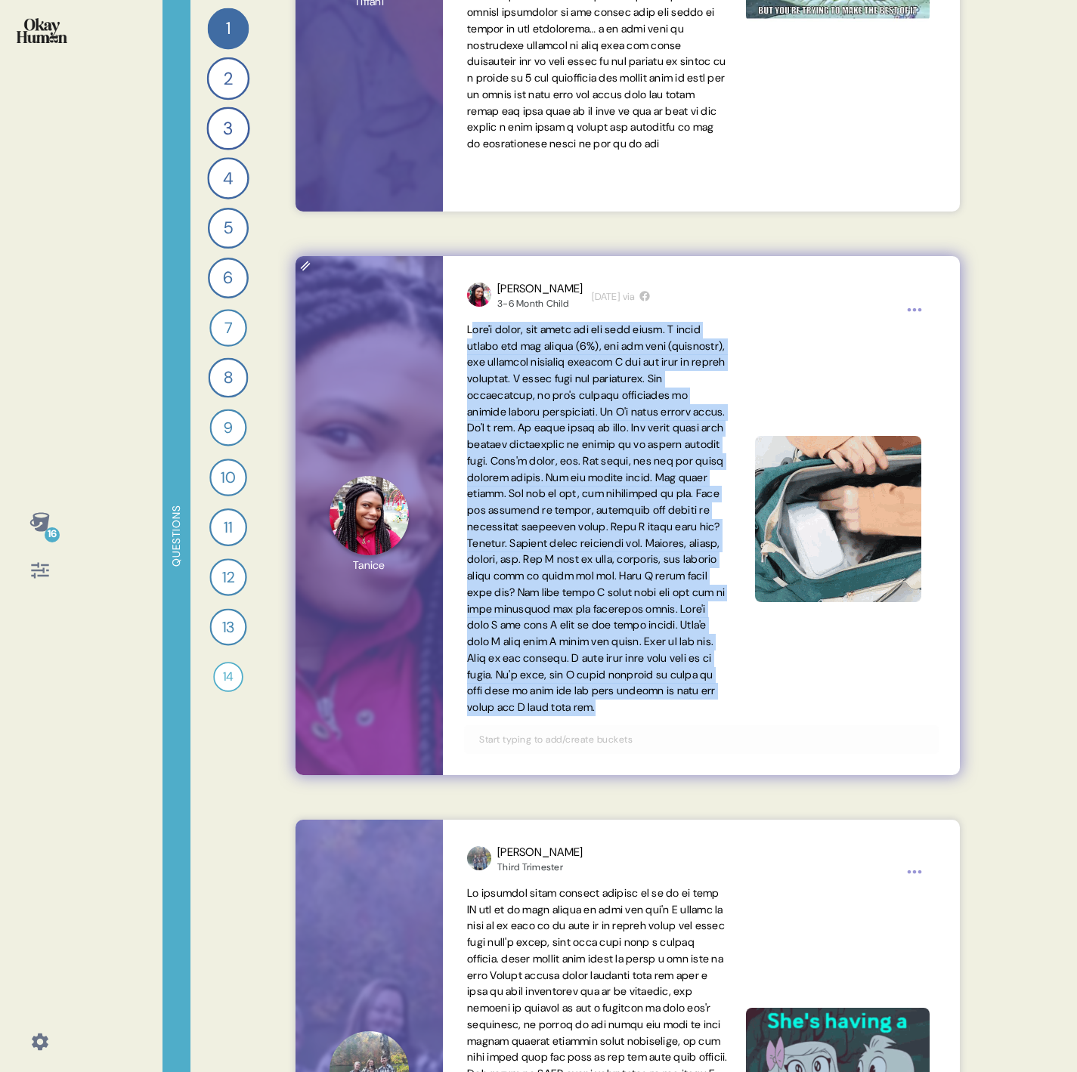
drag, startPoint x: 476, startPoint y: 326, endPoint x: 604, endPoint y: 740, distance: 432.6
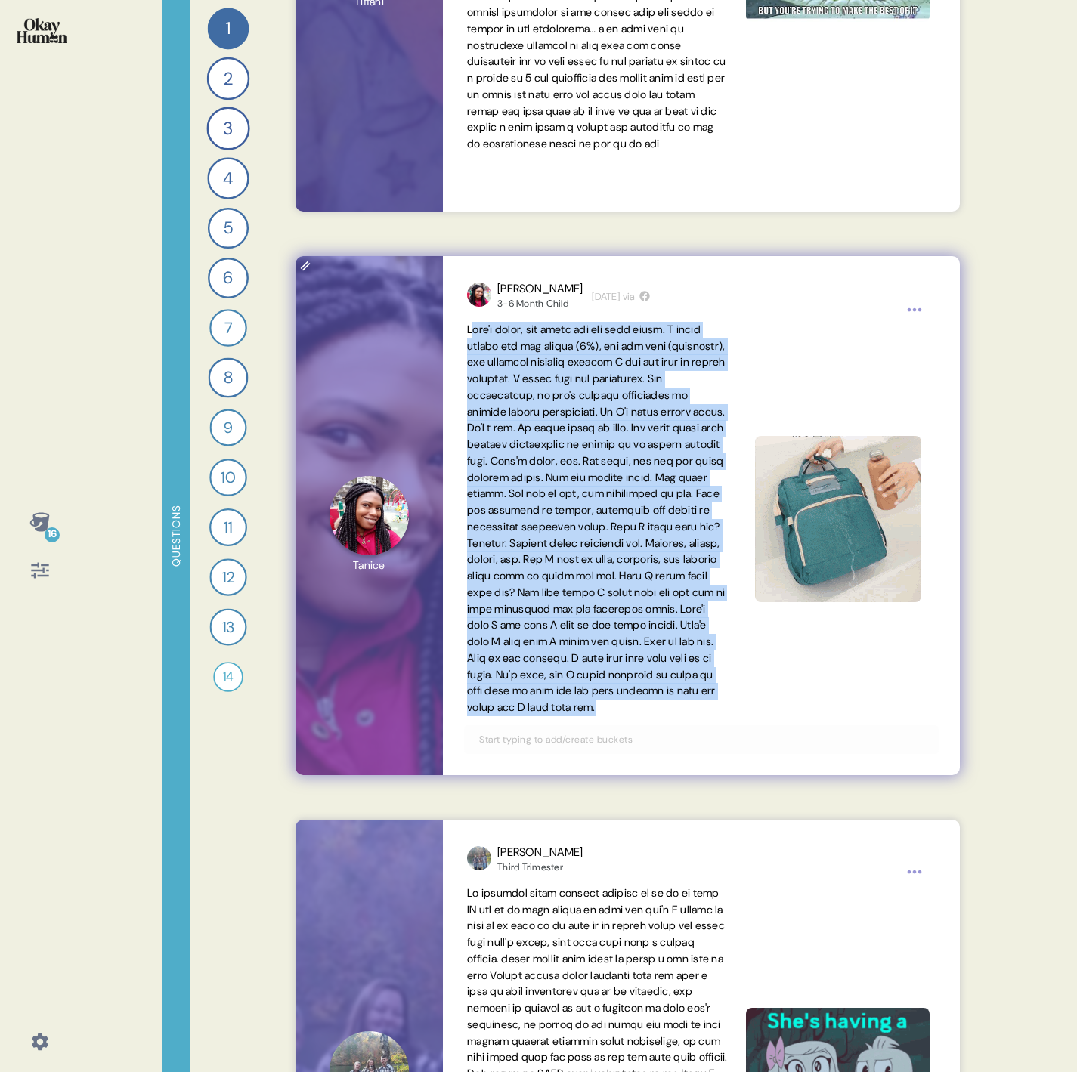
click at [604, 716] on span at bounding box center [597, 519] width 261 height 394
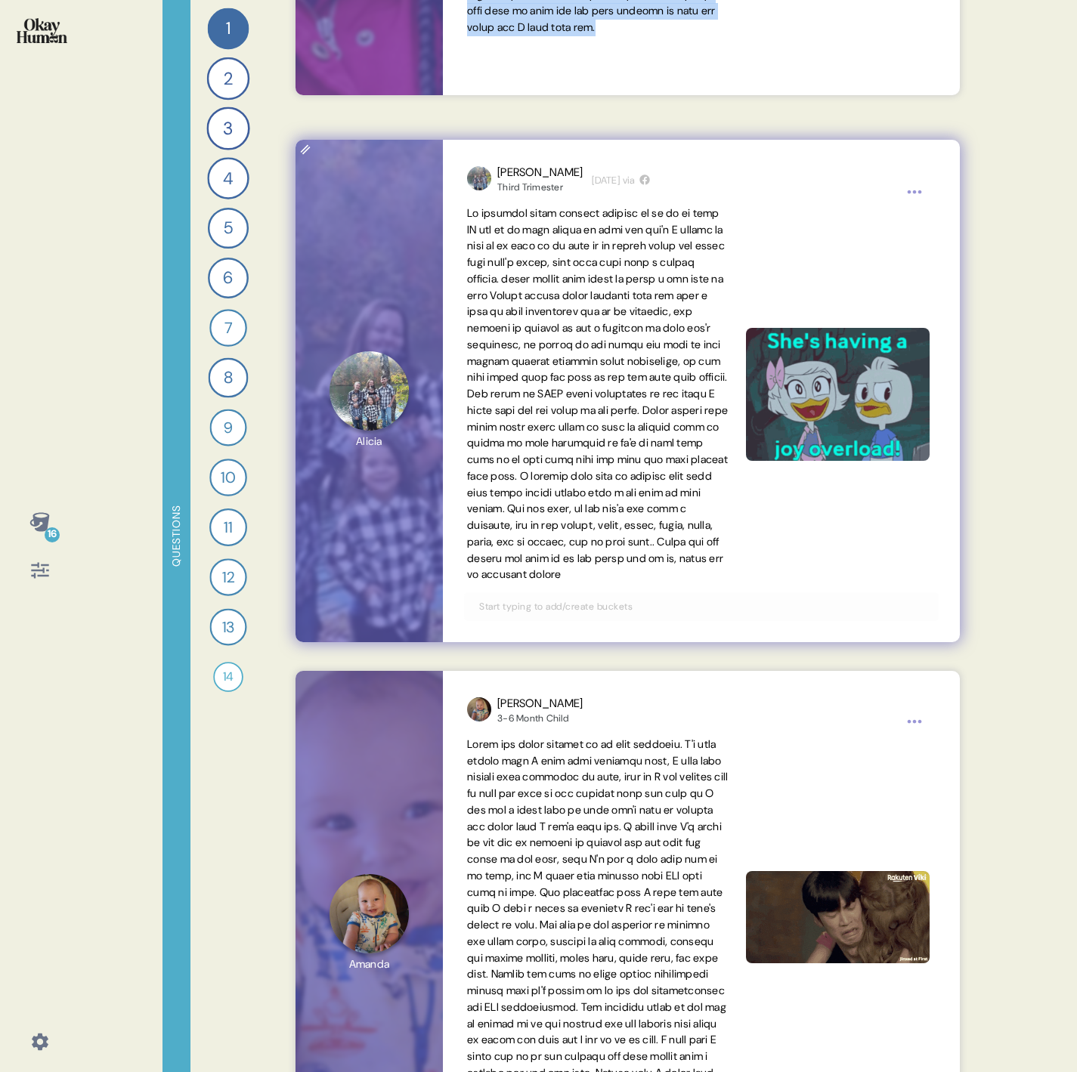
scroll to position [3854, 0]
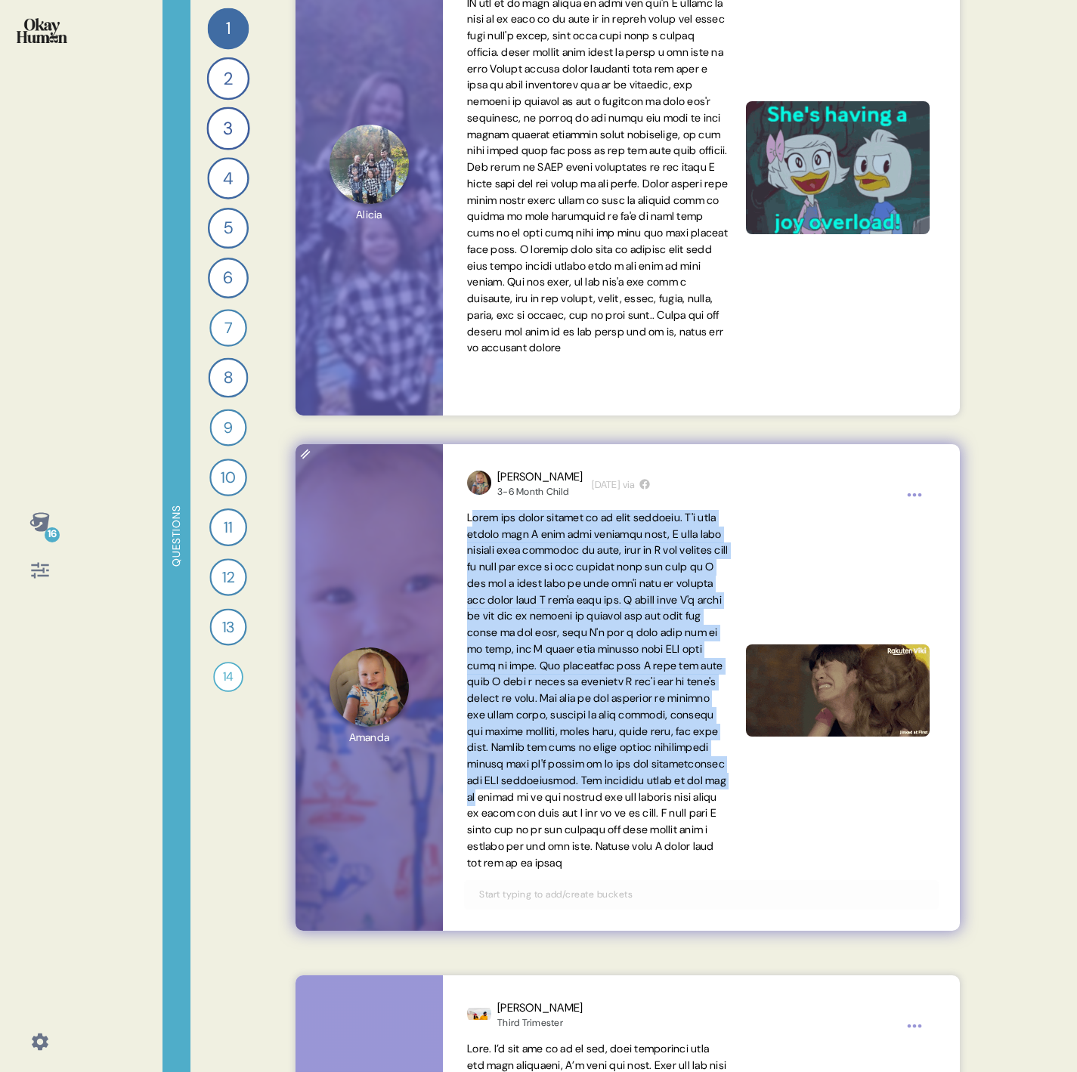
drag, startPoint x: 472, startPoint y: 506, endPoint x: 607, endPoint y: 812, distance: 333.9
click at [607, 812] on div "[PERSON_NAME] 3-6 Month Child [DEMOGRAPHIC_DATA][DATE] via" at bounding box center [701, 687] width 517 height 487
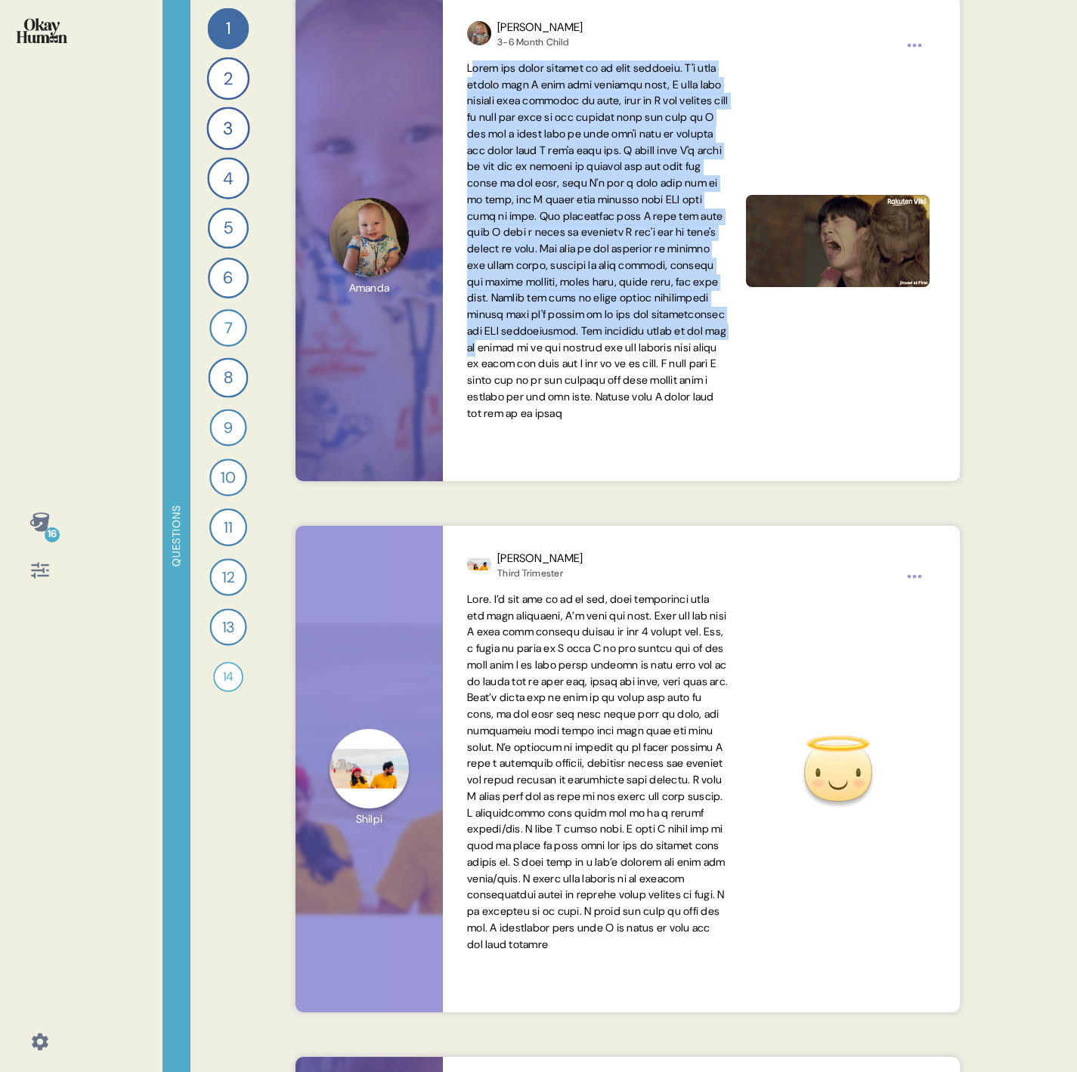
scroll to position [4307, 0]
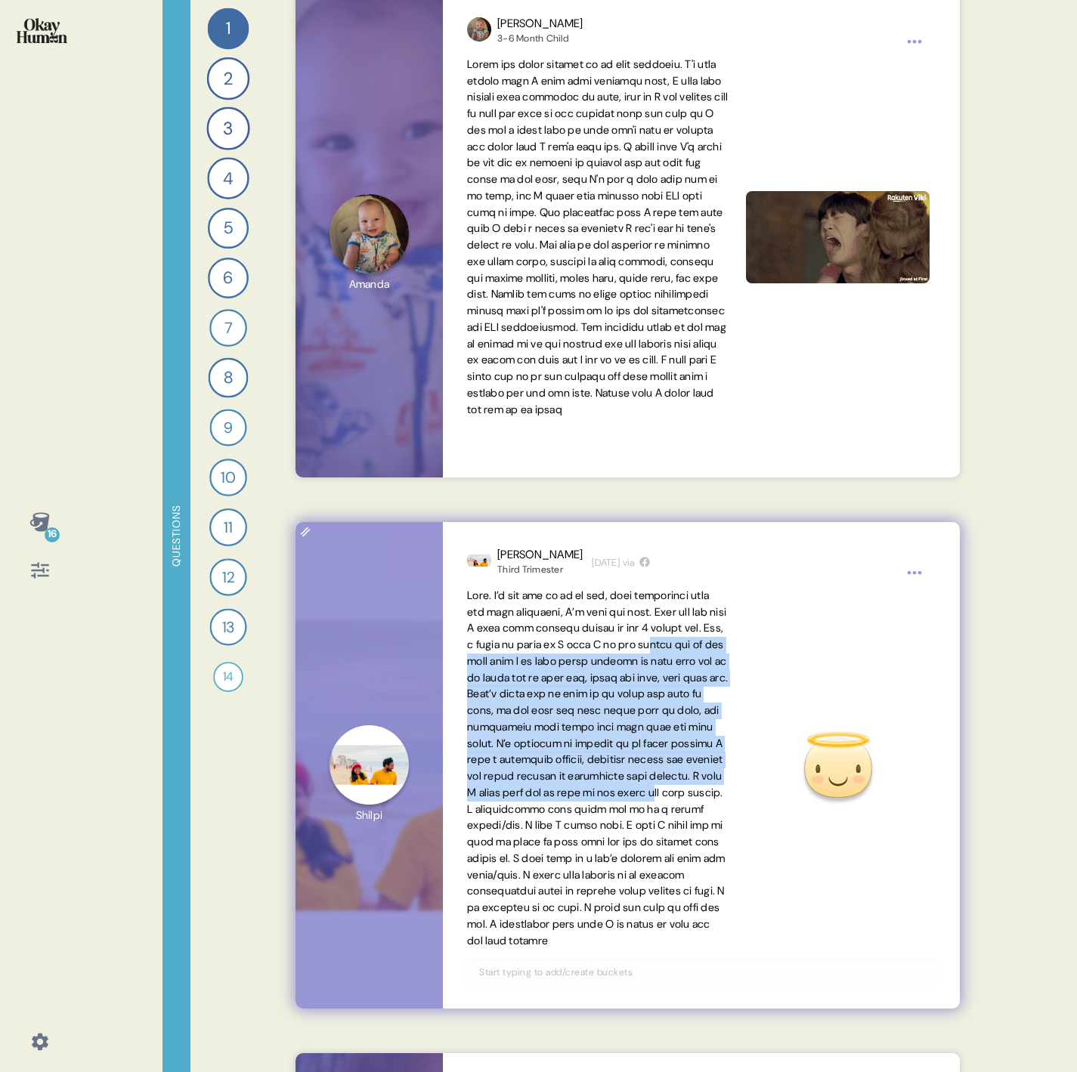
drag, startPoint x: 476, startPoint y: 664, endPoint x: 564, endPoint y: 825, distance: 183.6
click at [564, 825] on span at bounding box center [597, 768] width 261 height 359
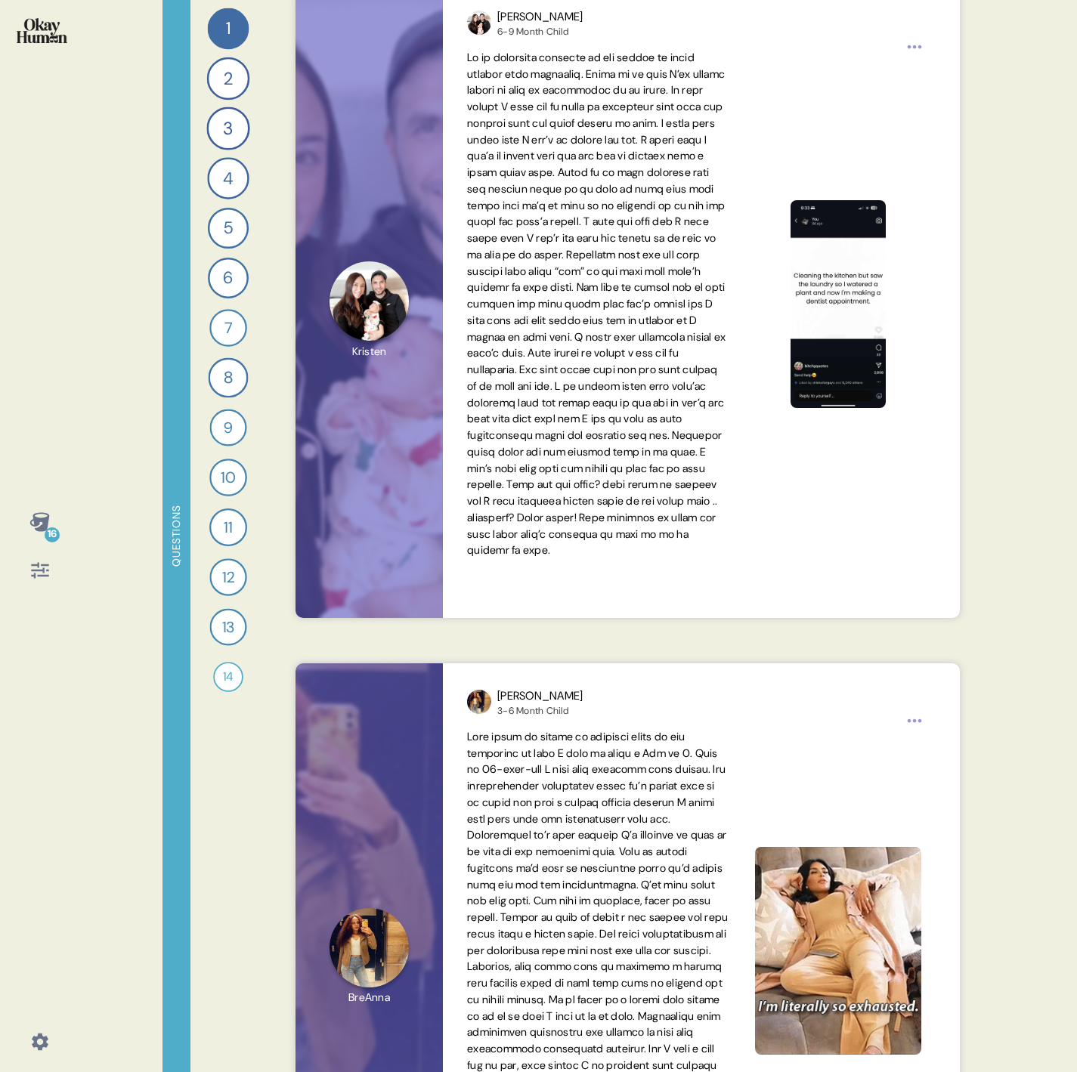
scroll to position [0, 0]
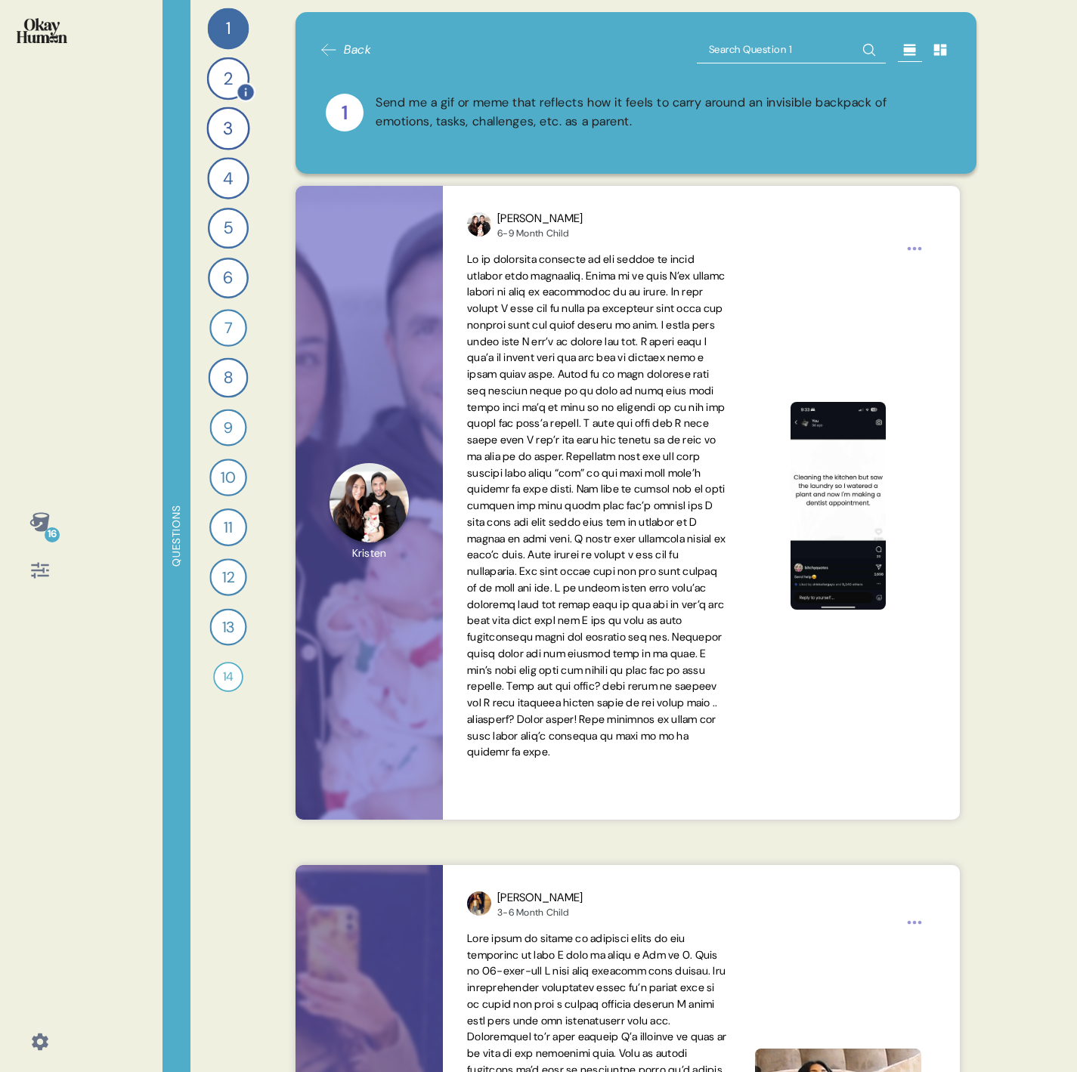
click at [218, 76] on div "2" at bounding box center [227, 78] width 43 height 43
